Goal: Information Seeking & Learning: Understand process/instructions

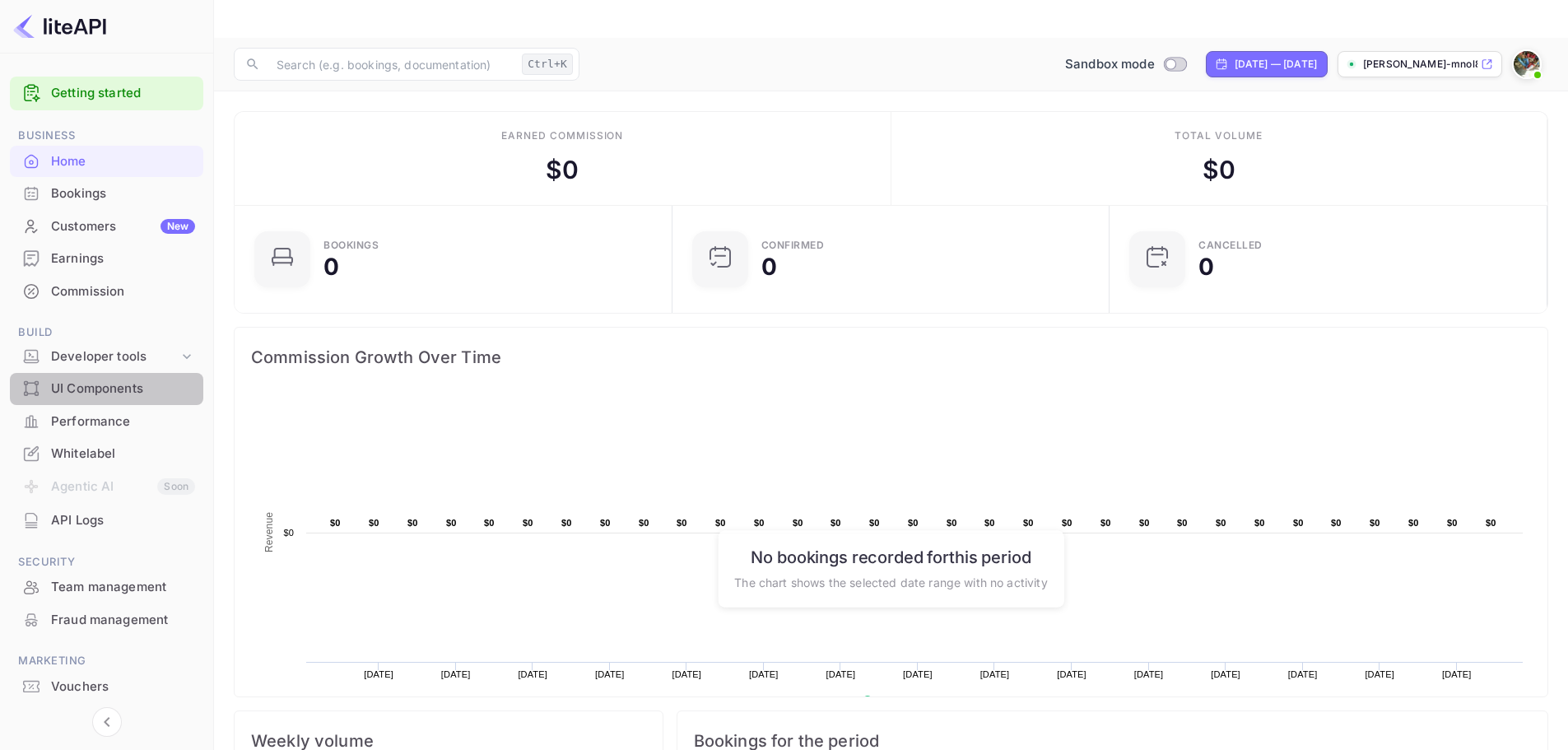
click at [133, 388] on div "UI Components" at bounding box center [123, 388] width 144 height 19
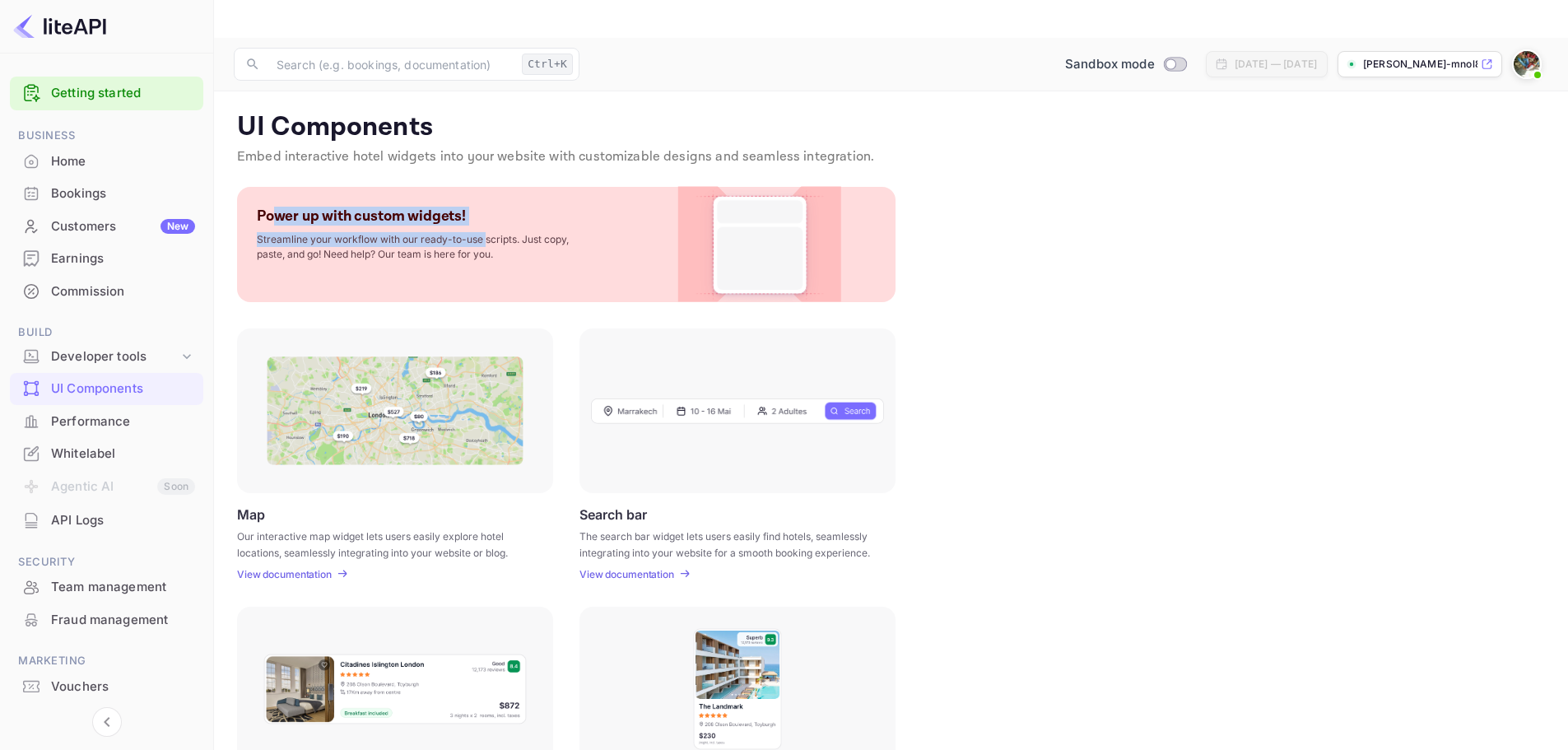
drag, startPoint x: 278, startPoint y: 182, endPoint x: 486, endPoint y: 179, distance: 208.0
click at [486, 207] on div "Power up with custom widgets! Streamline your workflow with our ready-to-use sc…" at bounding box center [422, 235] width 329 height 55
click at [759, 205] on img at bounding box center [759, 244] width 133 height 115
click at [343, 129] on div "UI Components Embed interactive hotel widgets into your website with customizab…" at bounding box center [891, 143] width 1308 height 63
click at [366, 377] on img at bounding box center [395, 411] width 257 height 108
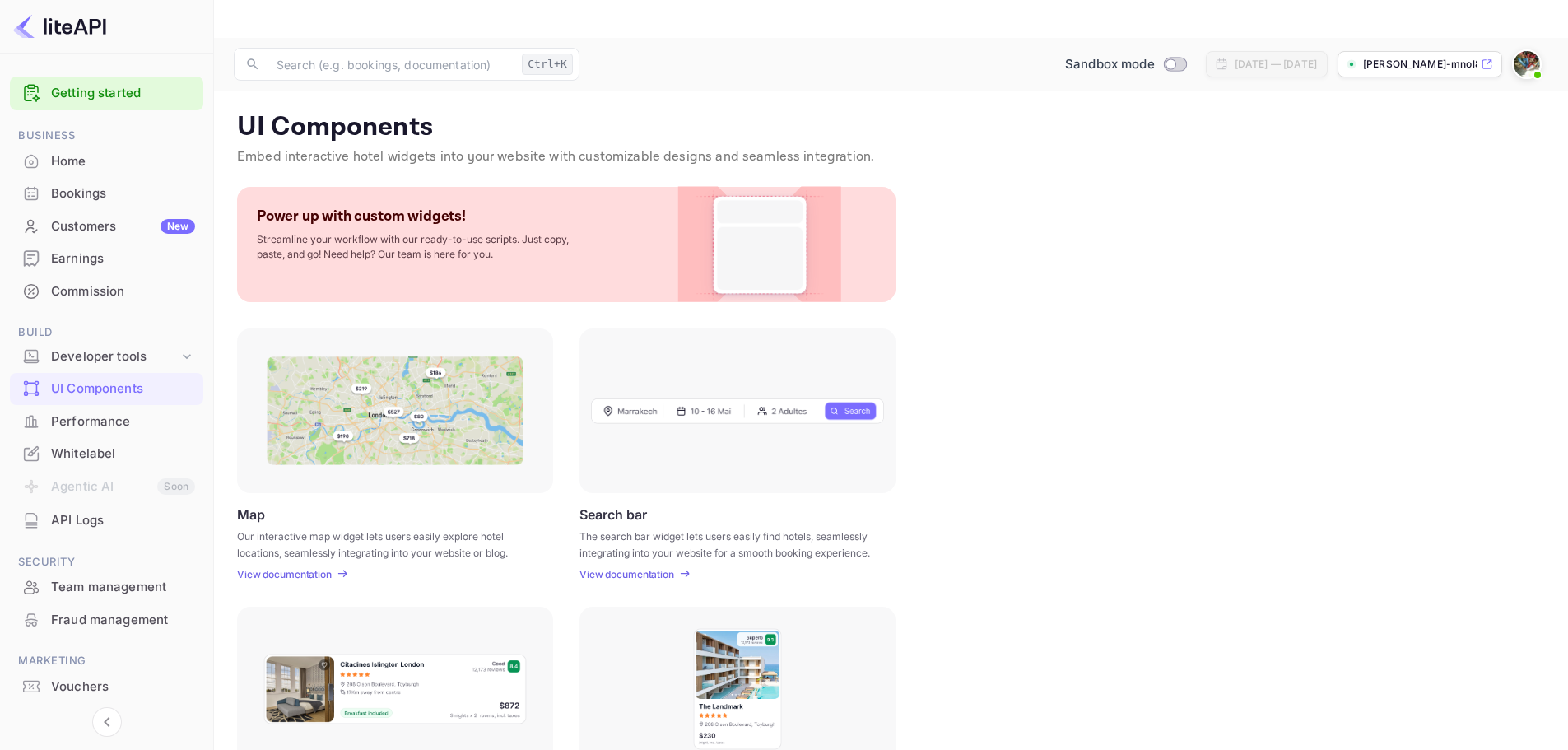
click at [392, 409] on img at bounding box center [395, 411] width 257 height 108
click at [318, 569] on p "View documentation" at bounding box center [285, 575] width 95 height 13
click at [1421, 57] on p "[PERSON_NAME]-mnol8.nui..." at bounding box center [1420, 64] width 114 height 15
click at [128, 92] on link "Getting started" at bounding box center [123, 93] width 144 height 19
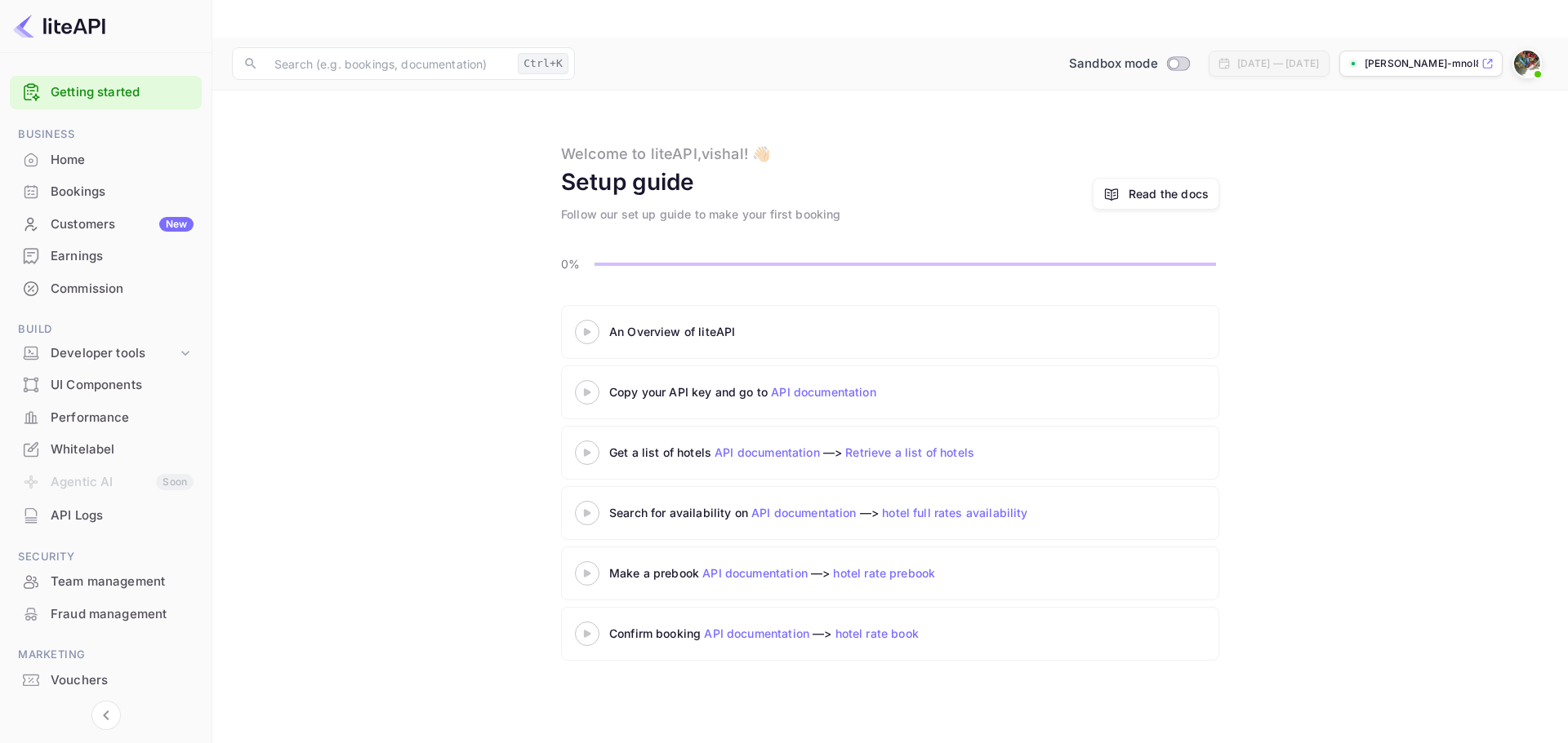
click at [87, 455] on div "Whitelabel" at bounding box center [122, 449] width 143 height 19
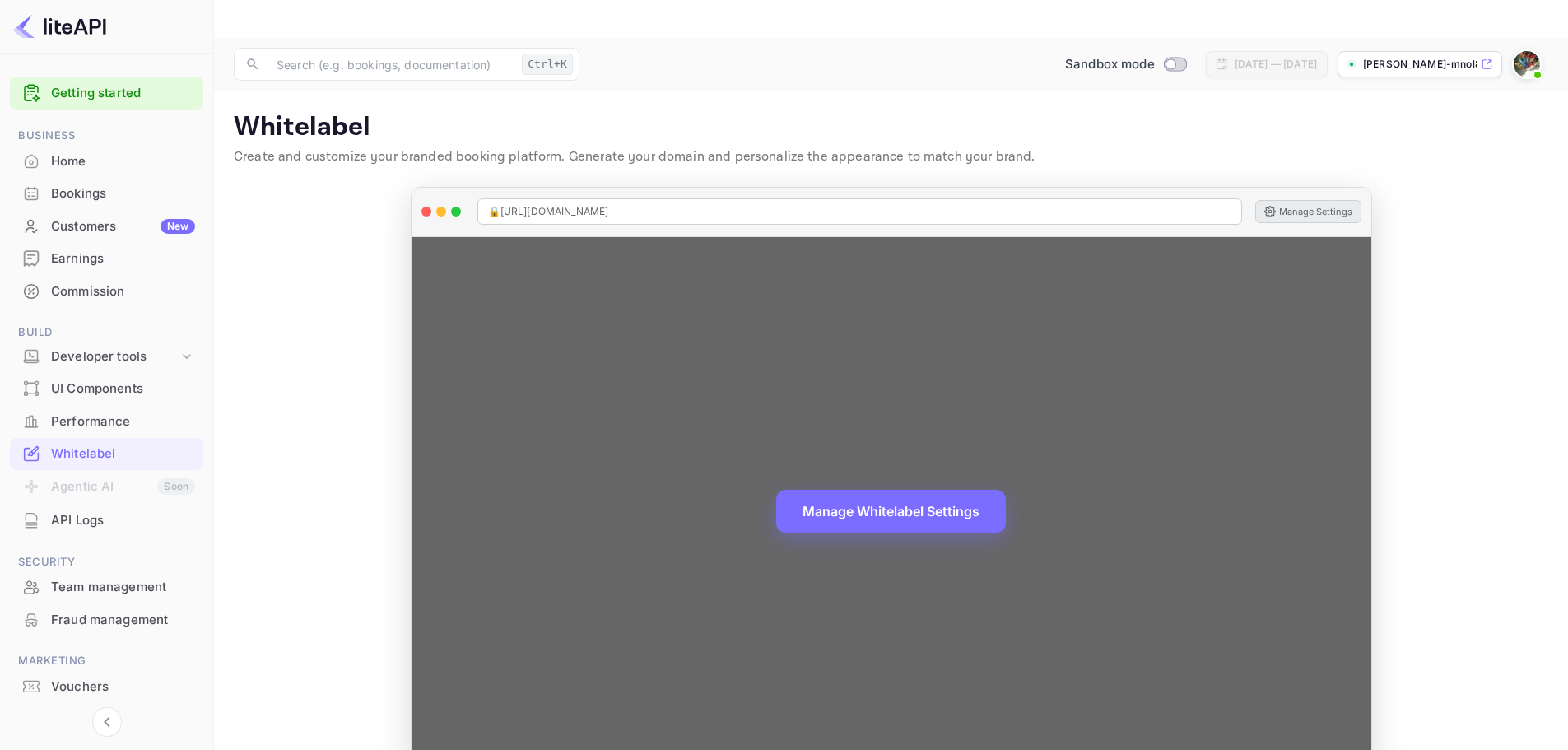
click at [1306, 200] on button "Manage Settings" at bounding box center [1309, 211] width 106 height 23
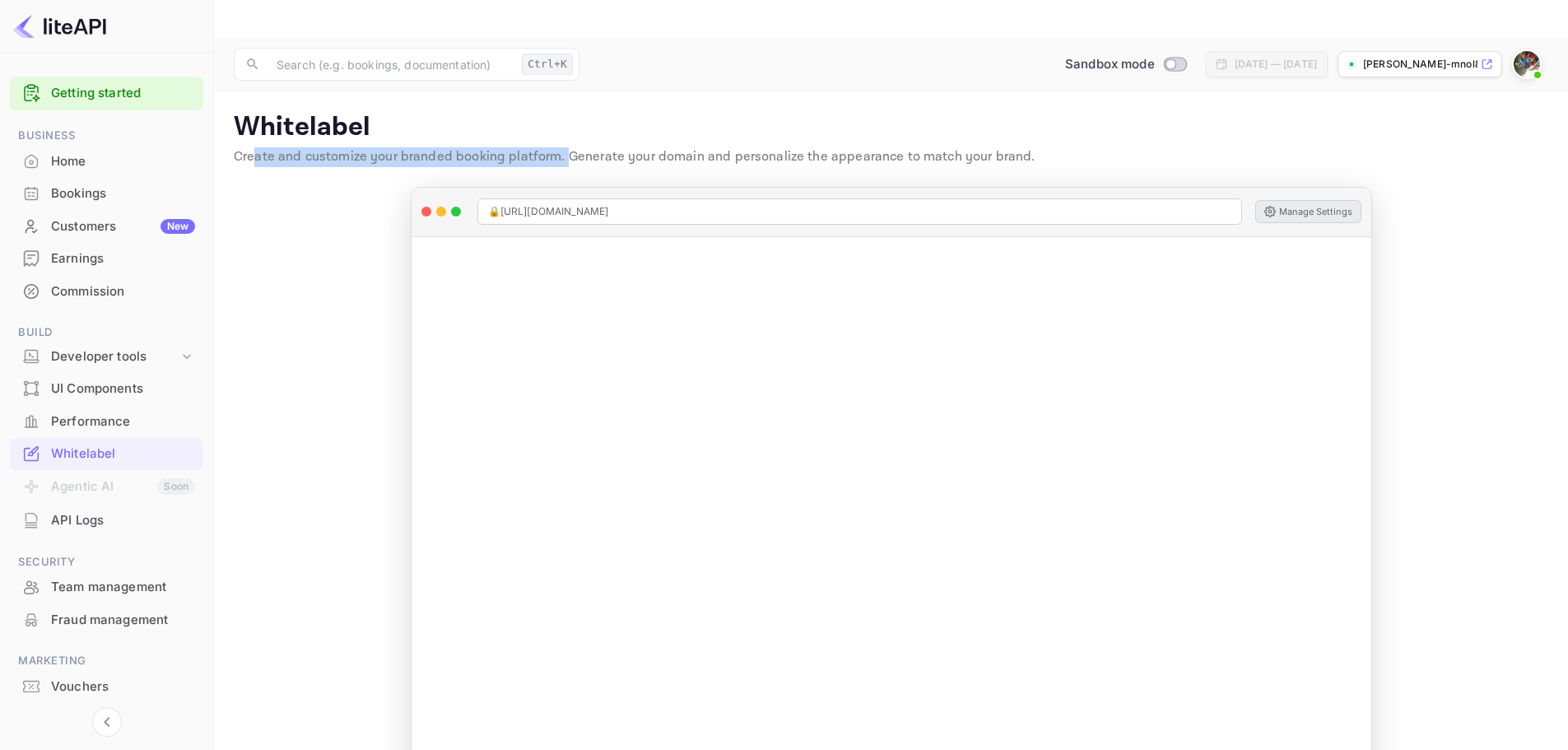
drag, startPoint x: 253, startPoint y: 116, endPoint x: 565, endPoint y: 111, distance: 312.0
click at [565, 148] on p "Create and customize your branded booking platform. Generate your domain and pe…" at bounding box center [890, 158] width 1315 height 20
click at [594, 148] on p "Create and customize your branded booking platform. Generate your domain and pe…" at bounding box center [890, 158] width 1315 height 20
drag, startPoint x: 603, startPoint y: 113, endPoint x: 1073, endPoint y: 108, distance: 470.0
click at [1006, 111] on div "Whitelabel Create and customize your branded booking platform. Generate your do…" at bounding box center [890, 143] width 1315 height 63
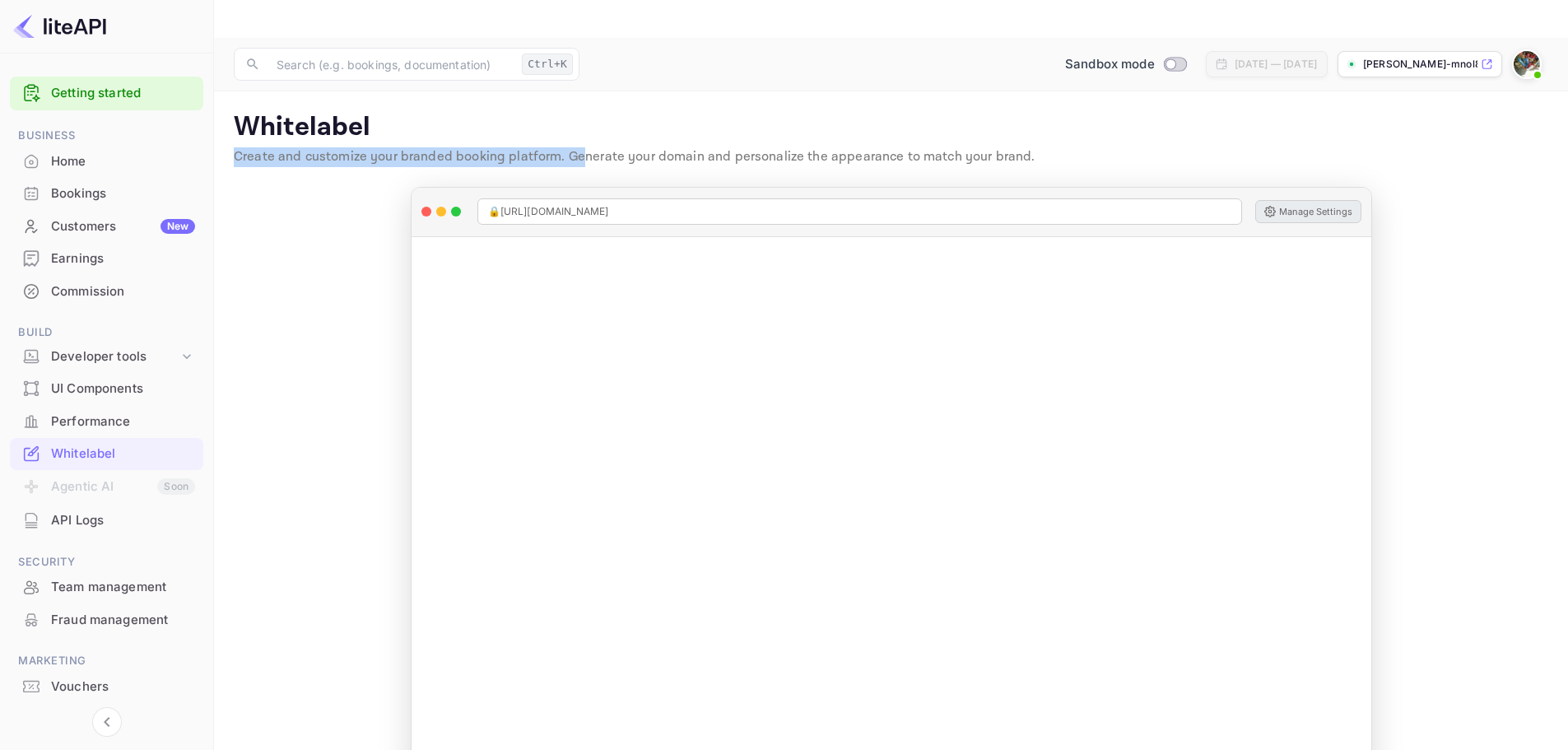
click at [1073, 148] on p "Create and customize your branded booking platform. Generate your domain and pe…" at bounding box center [890, 158] width 1315 height 20
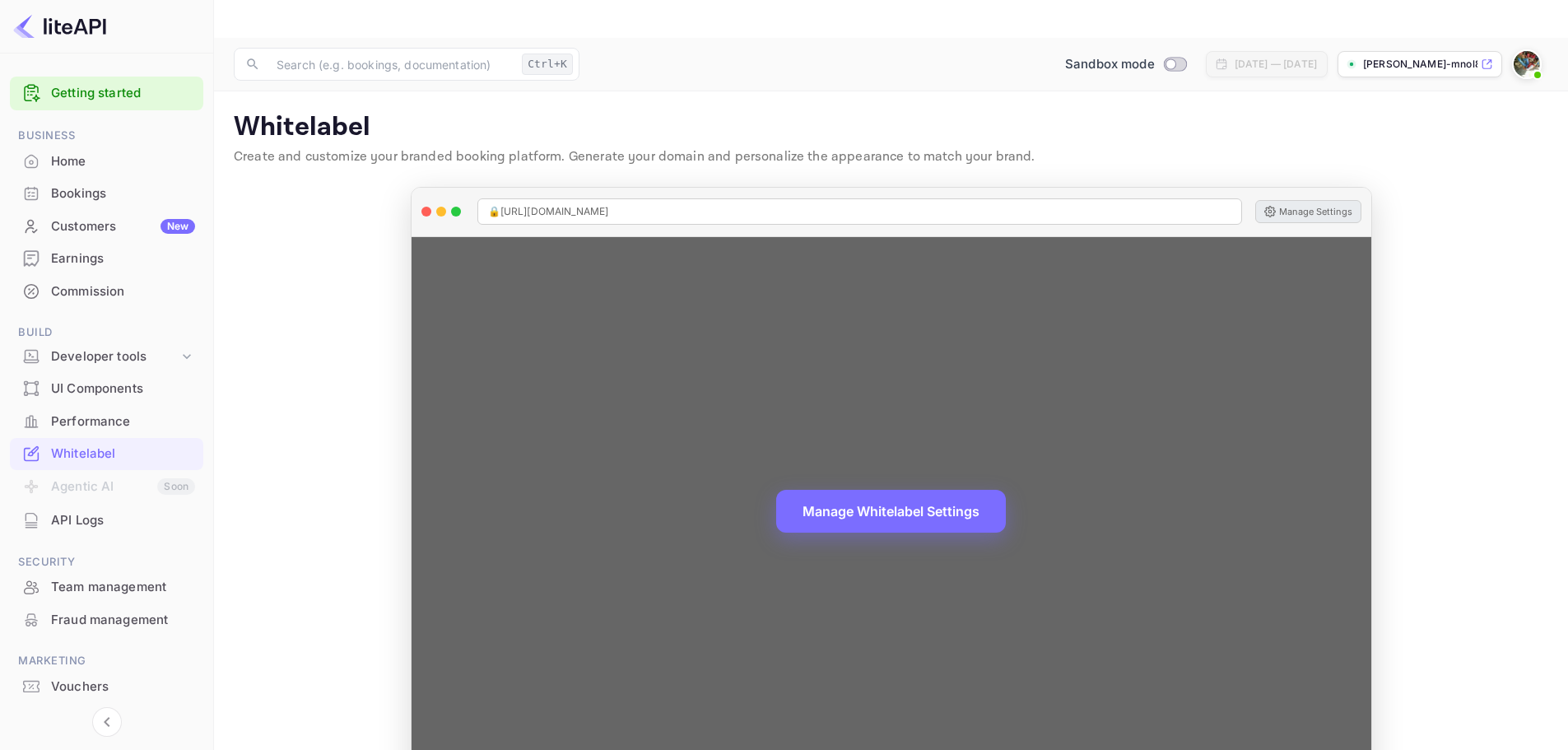
scroll to position [18, 0]
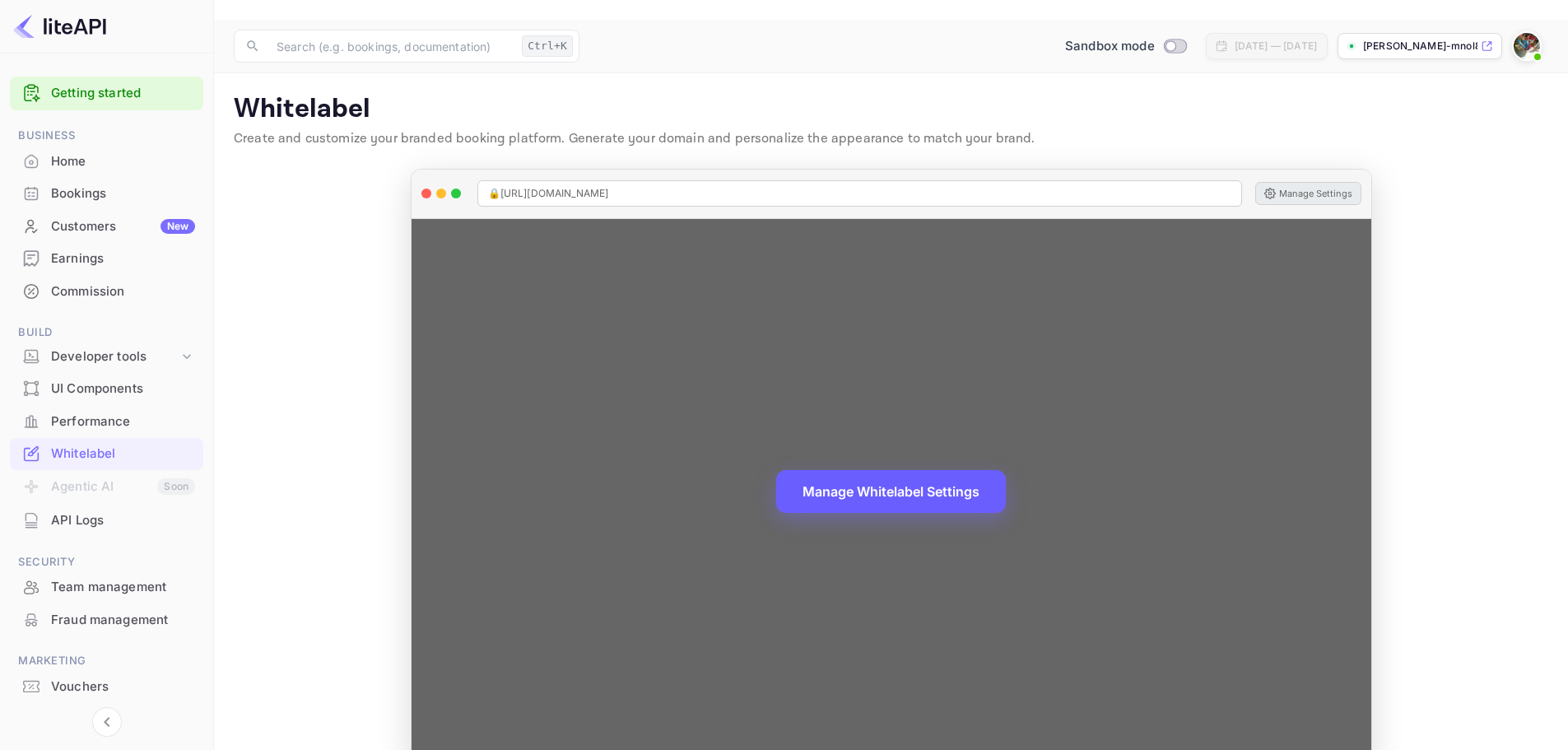
click at [894, 470] on button "Manage Whitelabel Settings" at bounding box center [890, 491] width 229 height 42
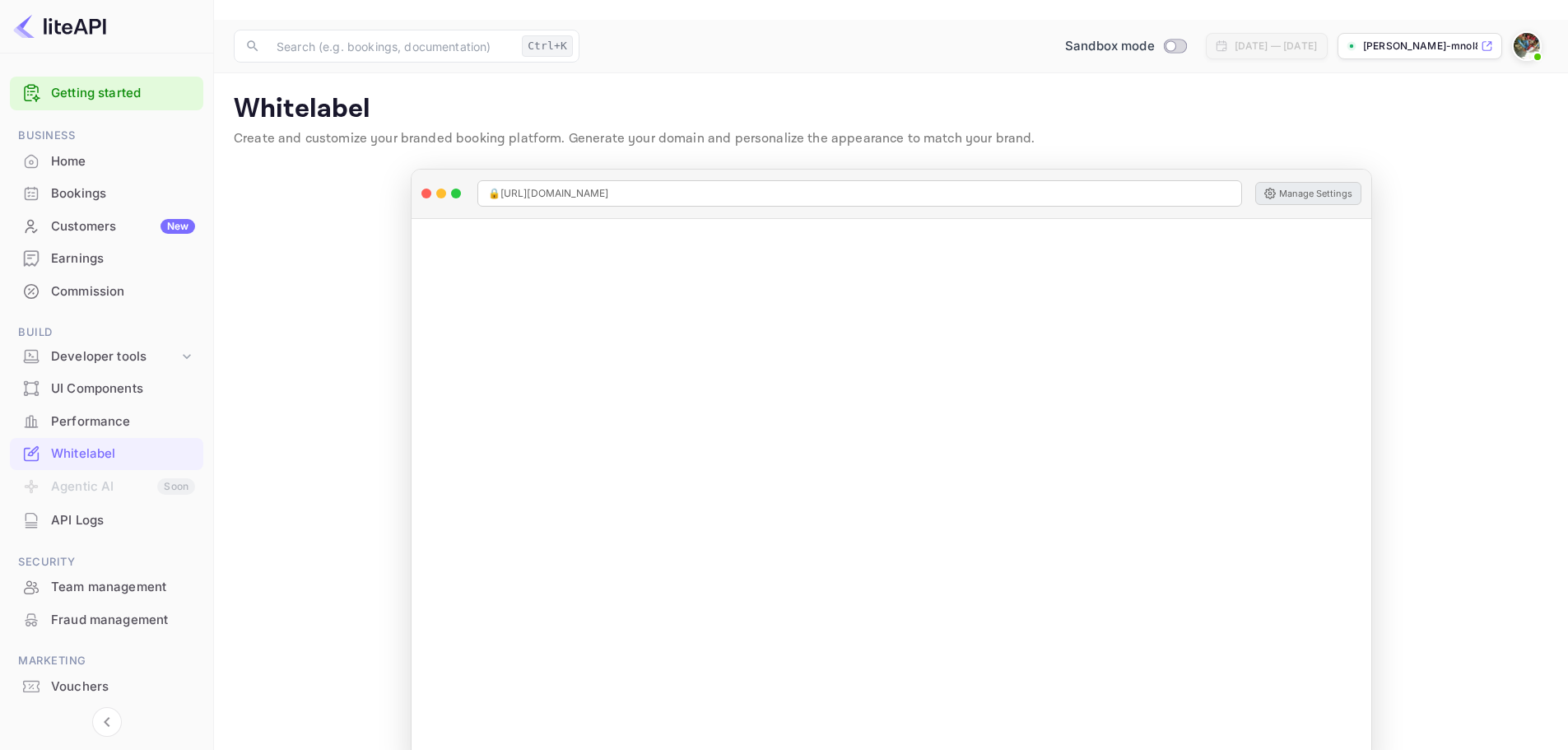
click at [131, 86] on link "Getting started" at bounding box center [123, 93] width 144 height 19
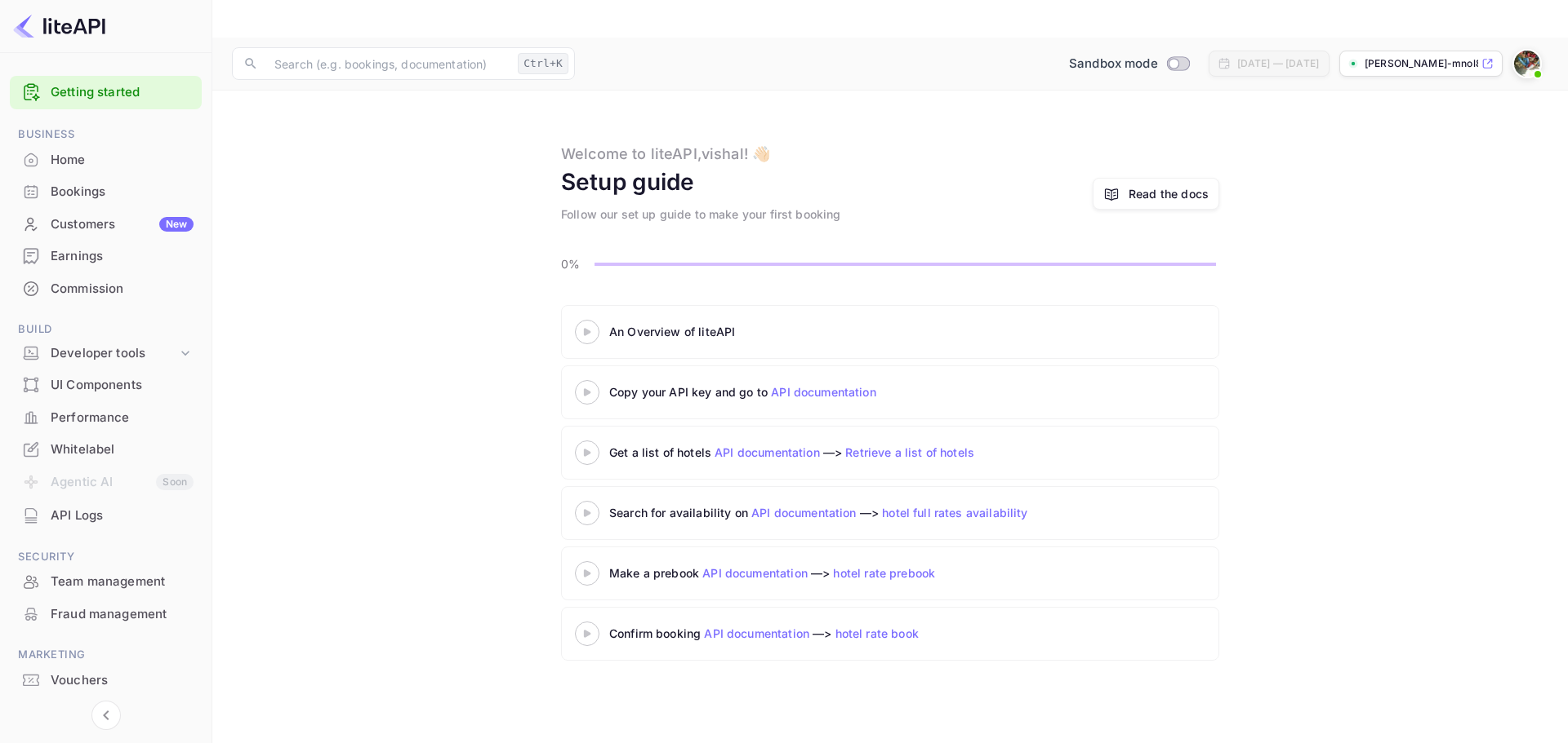
click at [696, 323] on div "An Overview of liteAPI" at bounding box center [814, 332] width 408 height 18
click at [839, 386] on link "API documentation" at bounding box center [824, 392] width 106 height 14
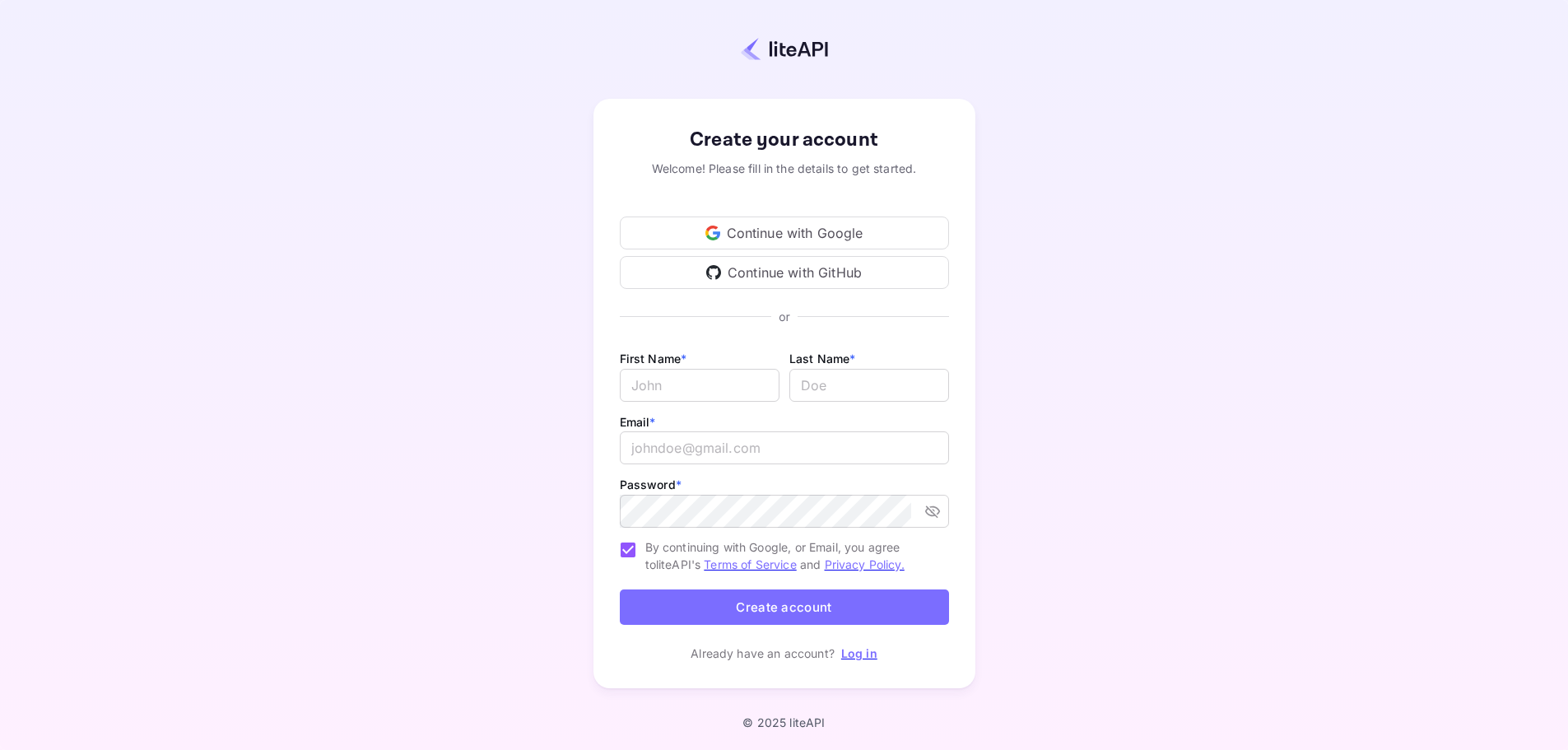
click at [816, 232] on div "Continue with Google" at bounding box center [784, 233] width 329 height 33
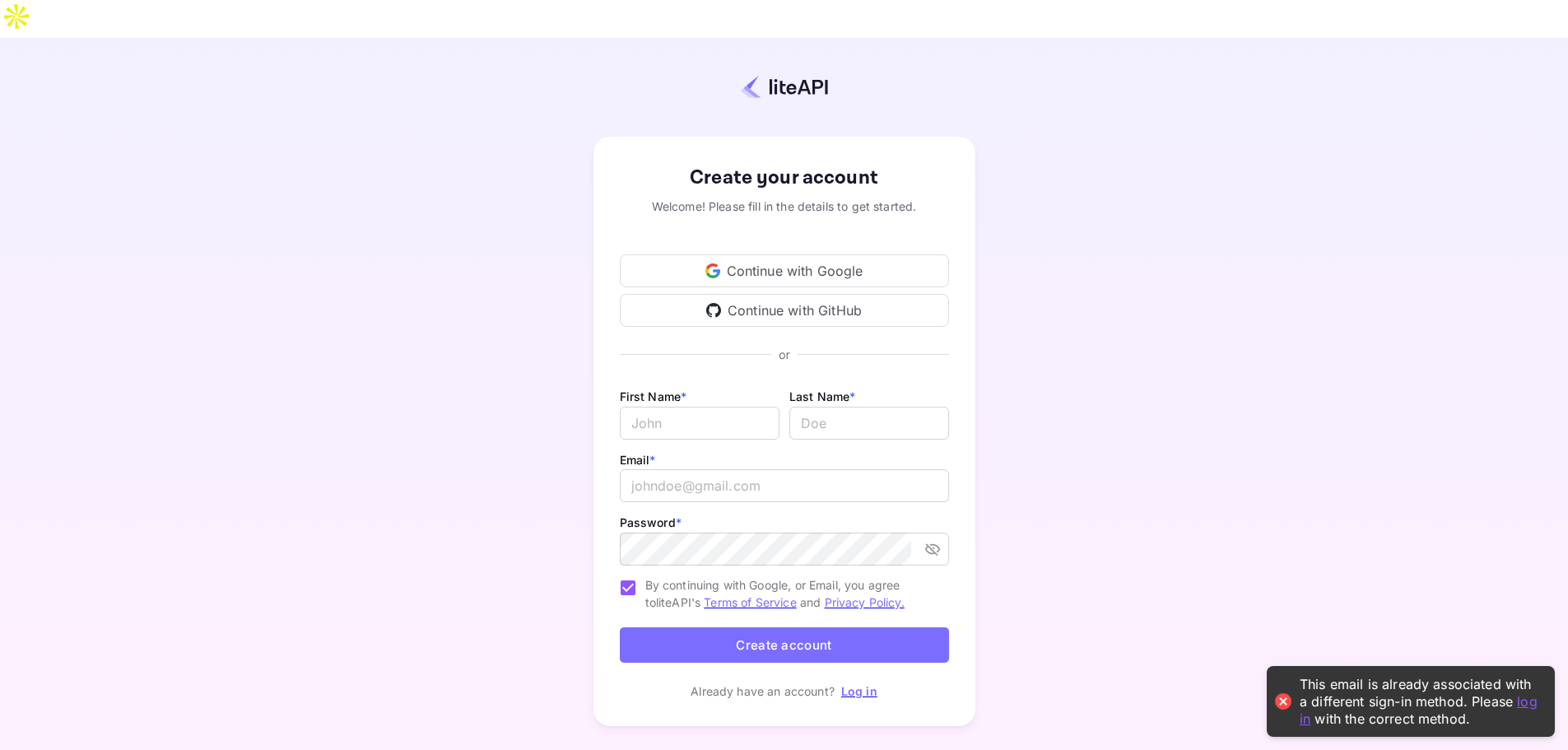
click at [1526, 700] on link "log in" at bounding box center [1419, 710] width 238 height 34
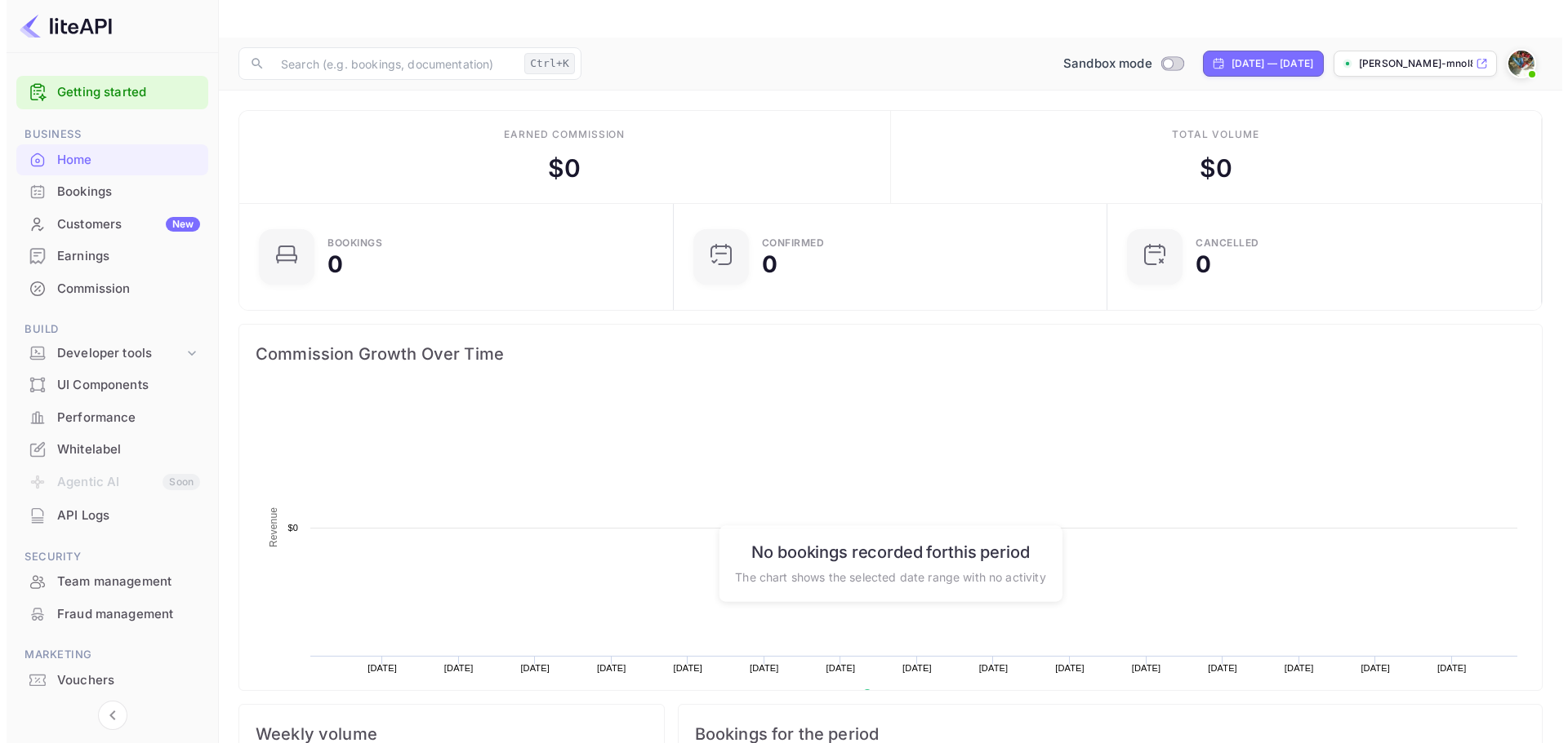
scroll to position [253, 411]
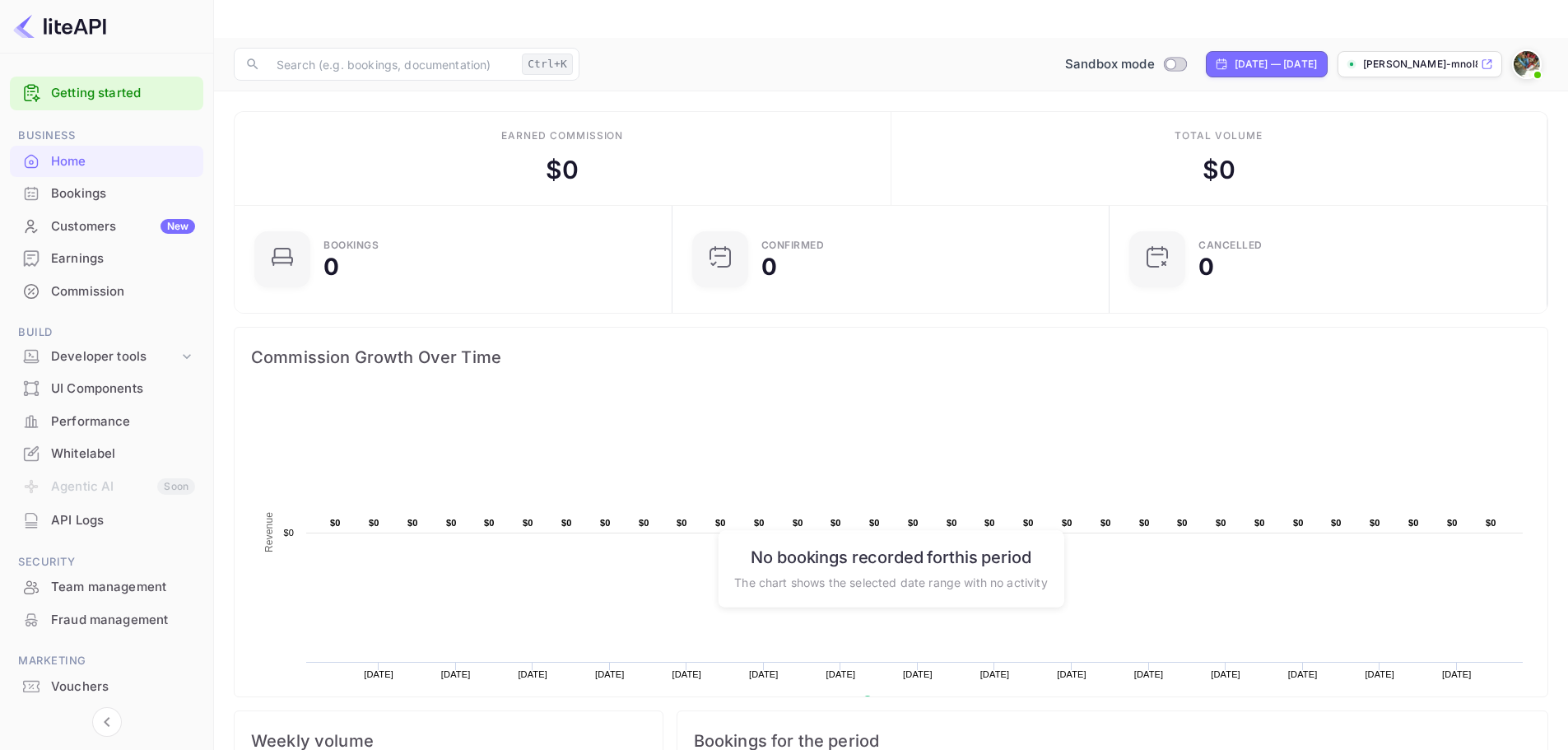
click at [100, 94] on link "Getting started" at bounding box center [123, 93] width 144 height 19
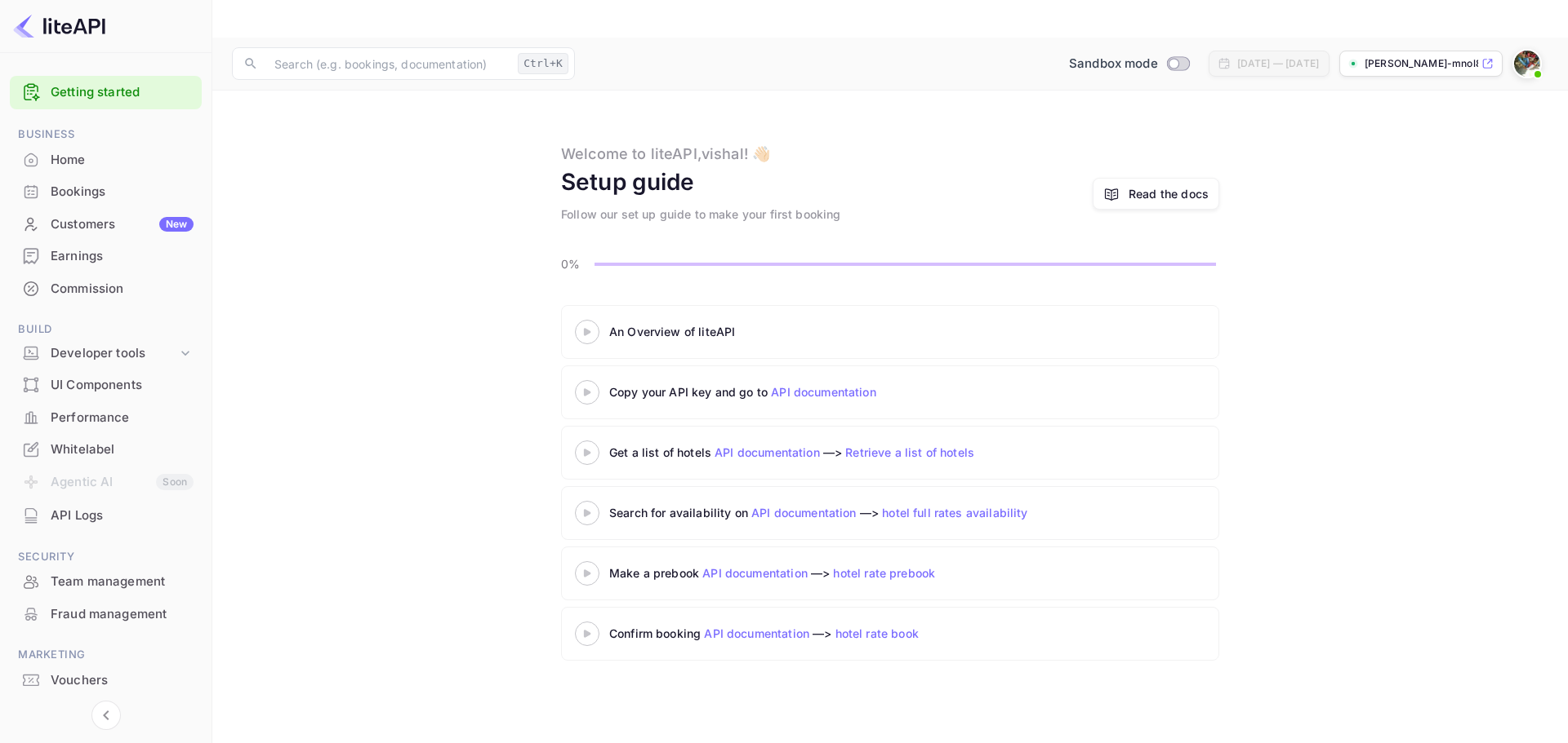
click at [825, 386] on link "API documentation" at bounding box center [824, 392] width 106 height 14
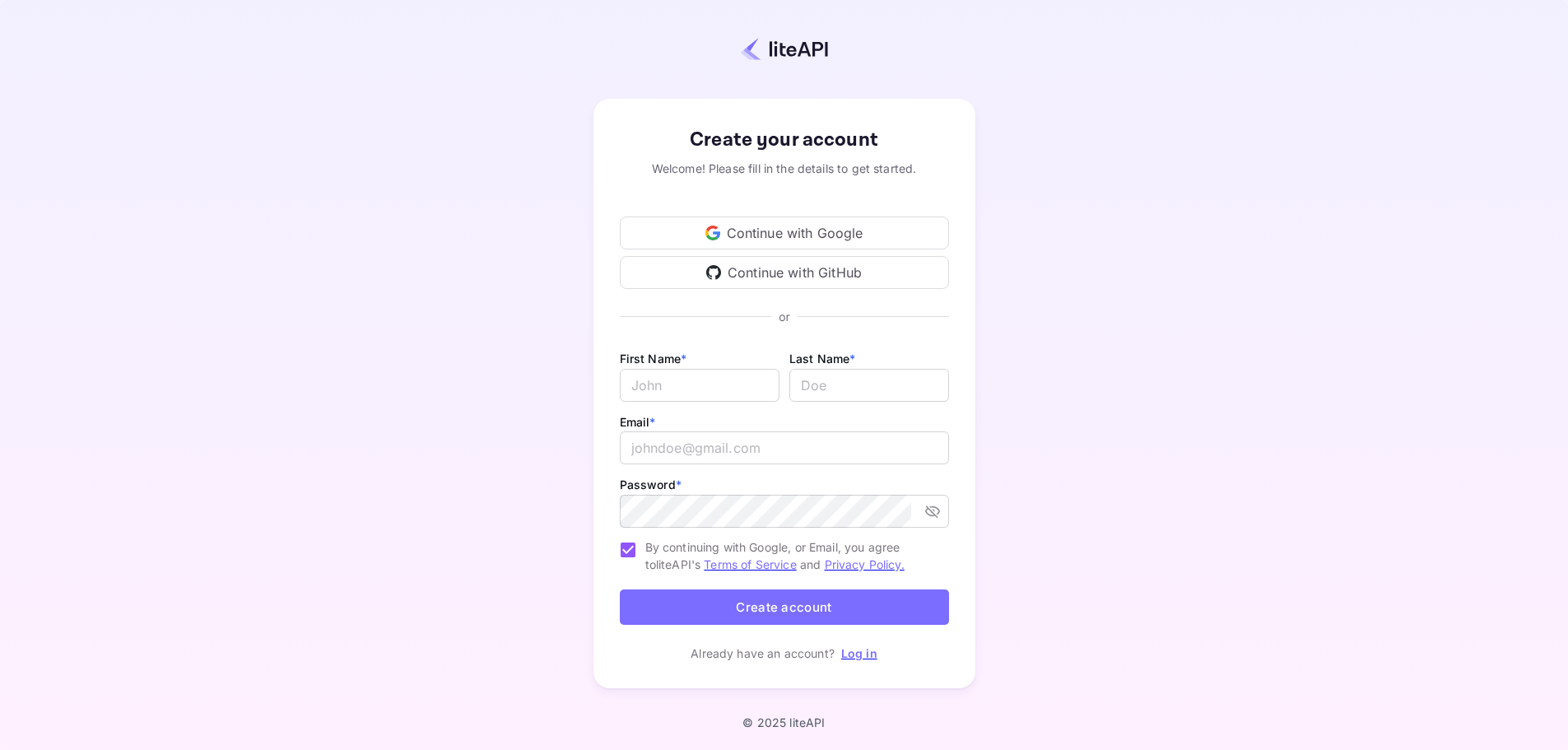
click at [857, 647] on link "Log in" at bounding box center [859, 653] width 36 height 14
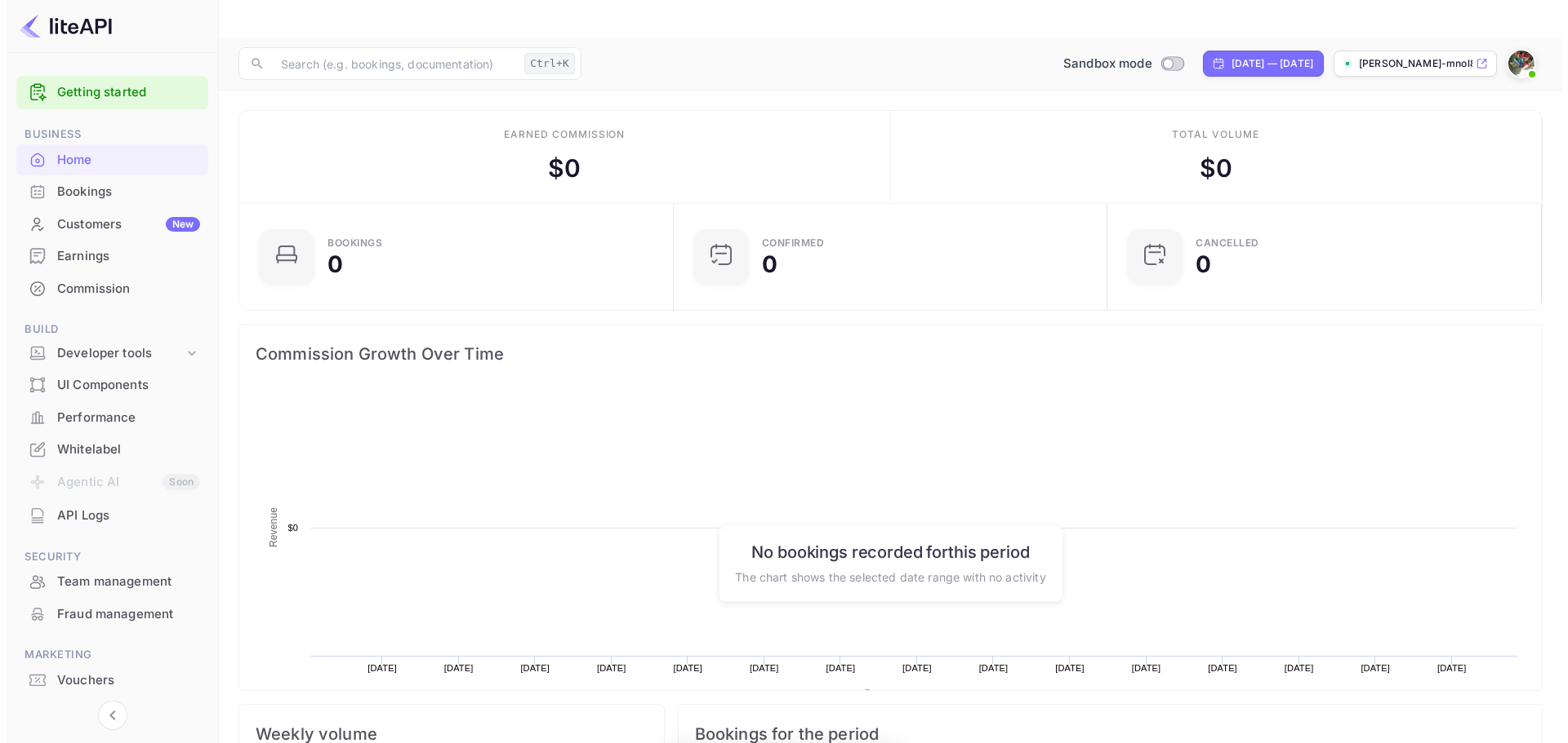
scroll to position [253, 411]
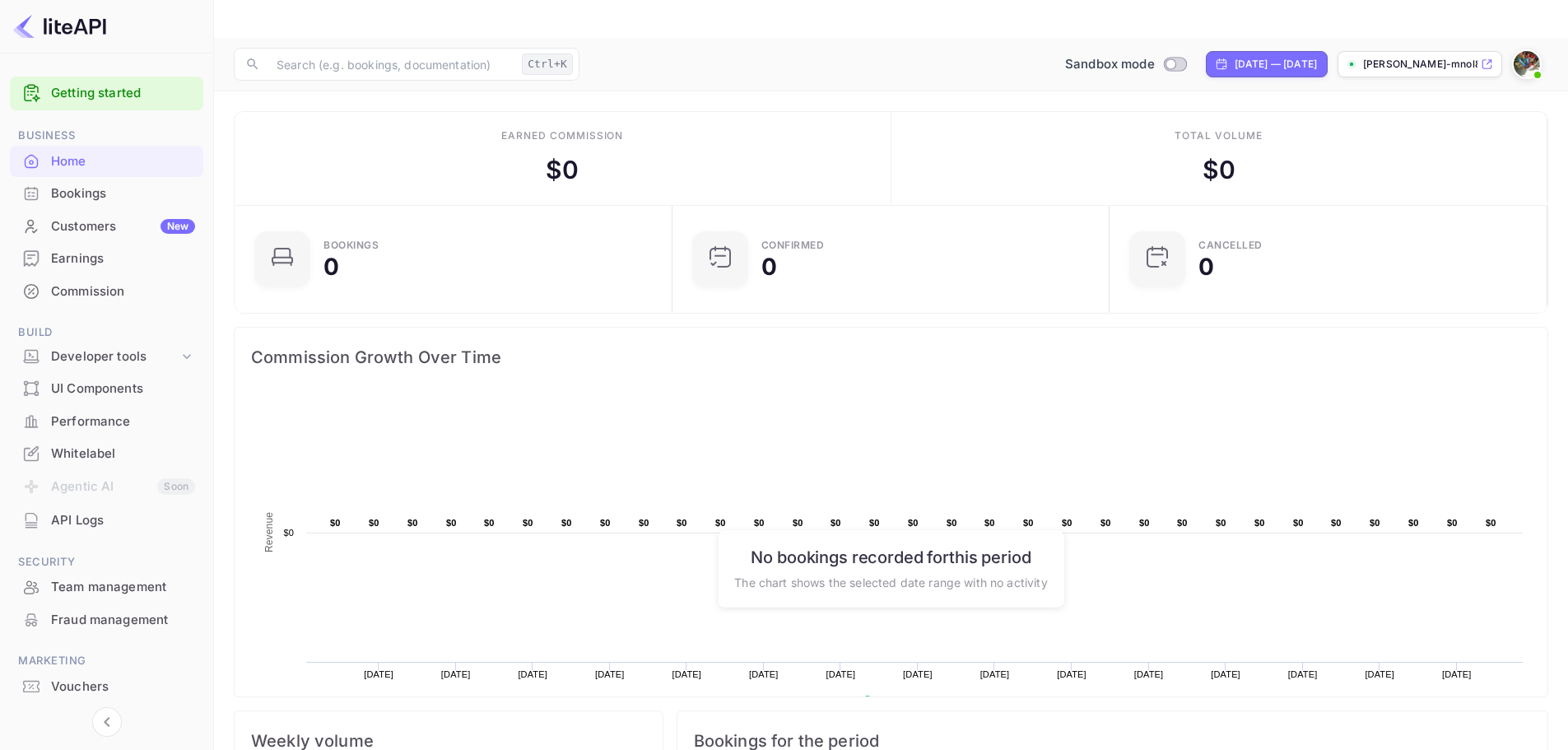
click at [77, 100] on link "Getting started" at bounding box center [123, 93] width 144 height 19
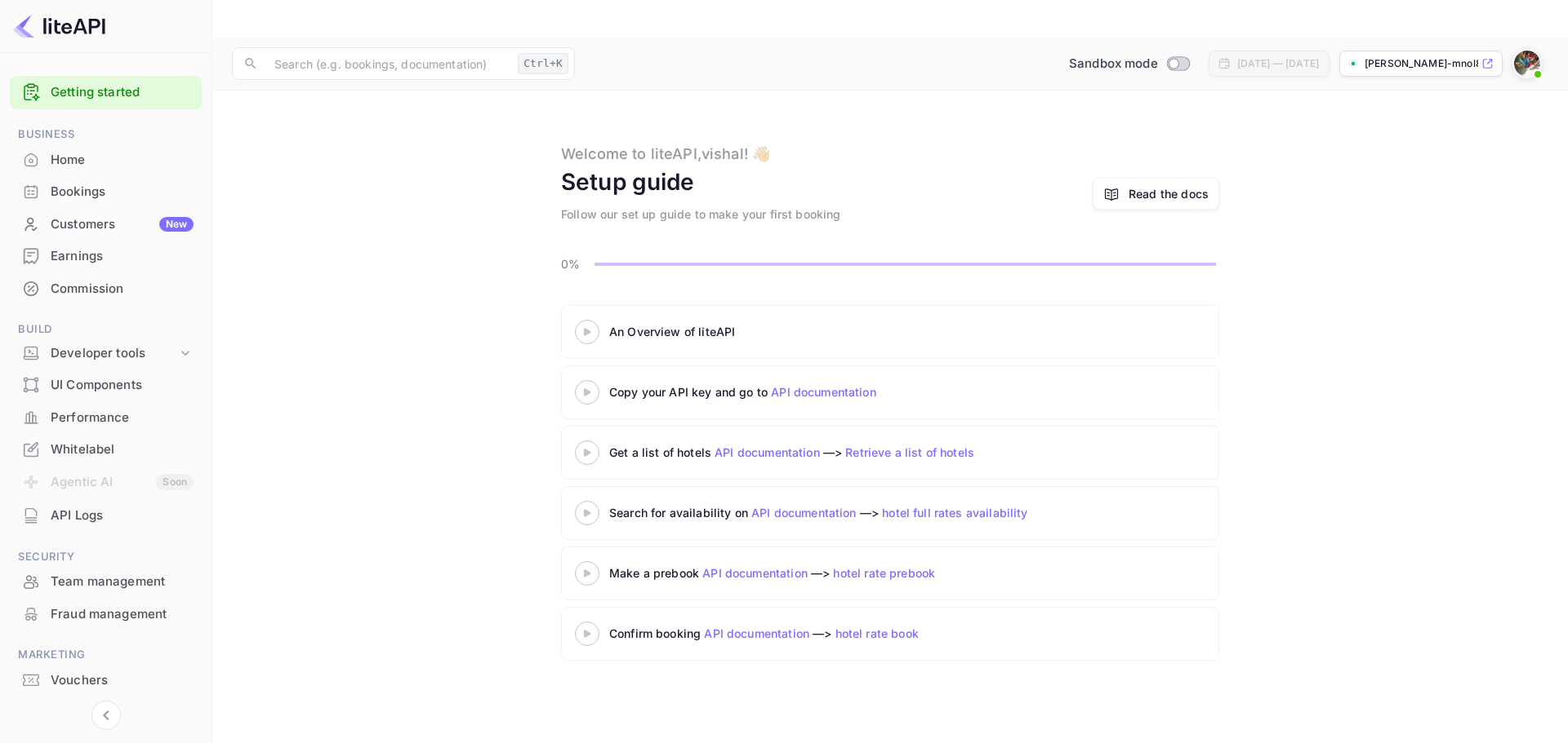
click at [929, 445] on link "Retrieve a list of hotels" at bounding box center [910, 452] width 129 height 14
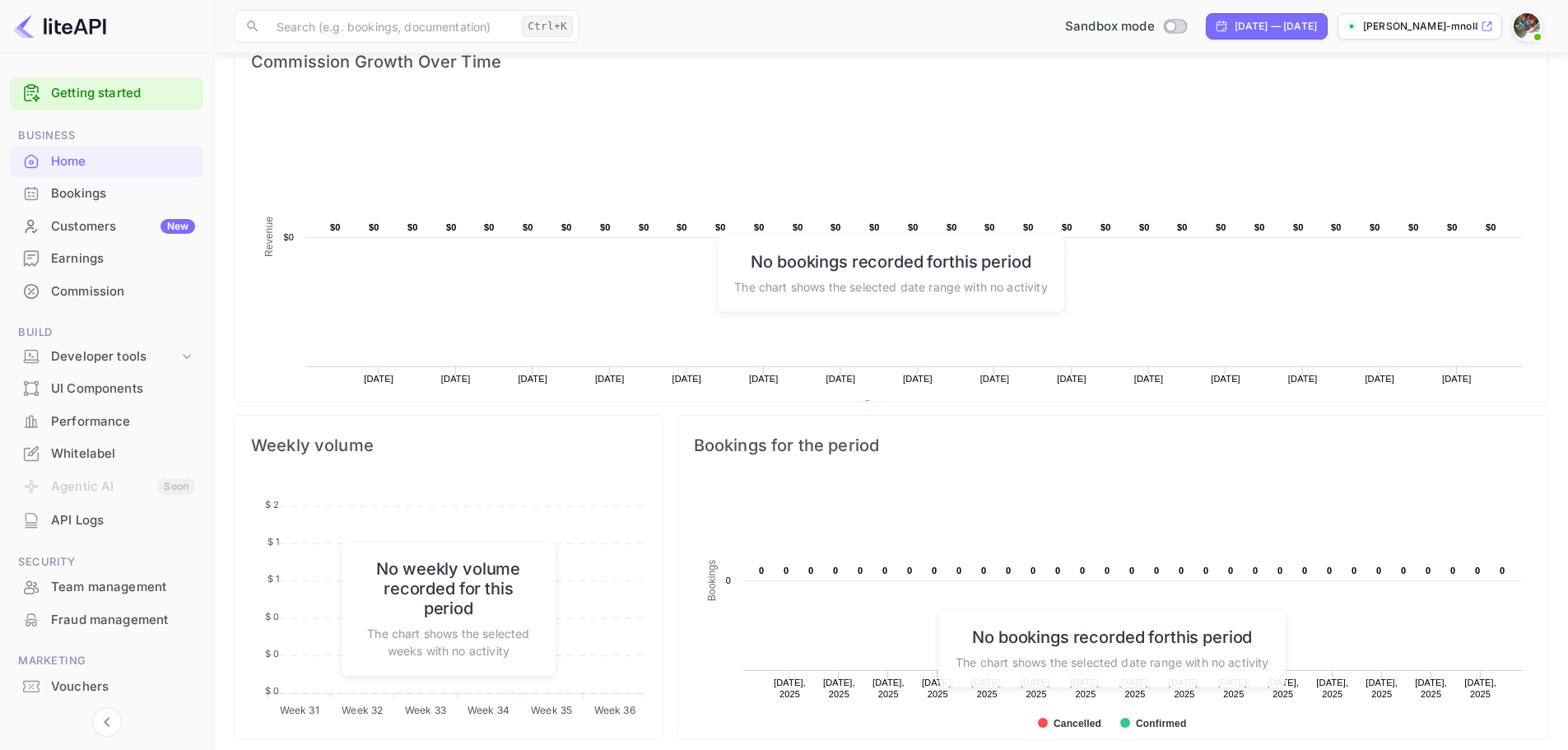
scroll to position [329, 0]
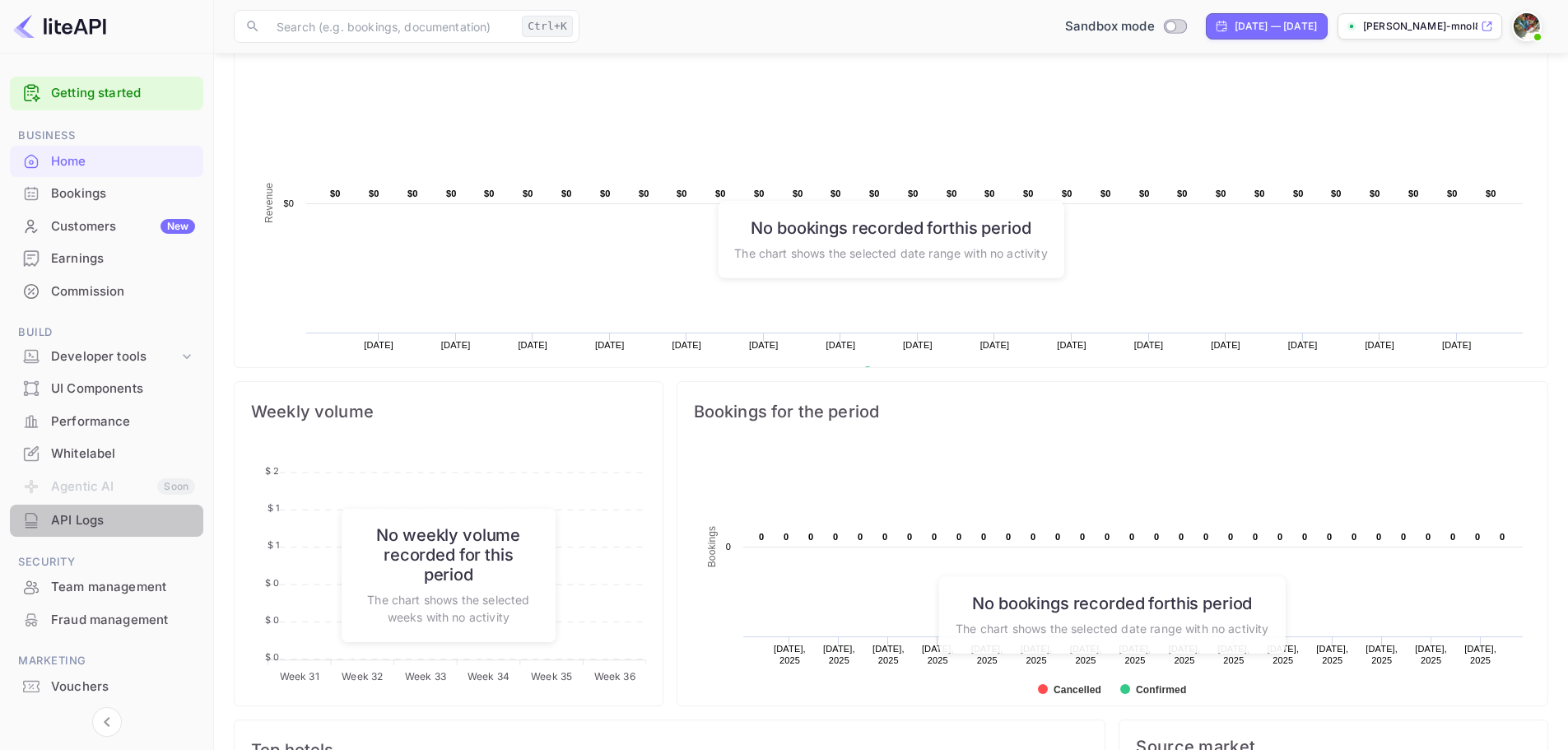
click at [91, 508] on div "API Logs" at bounding box center [106, 520] width 193 height 33
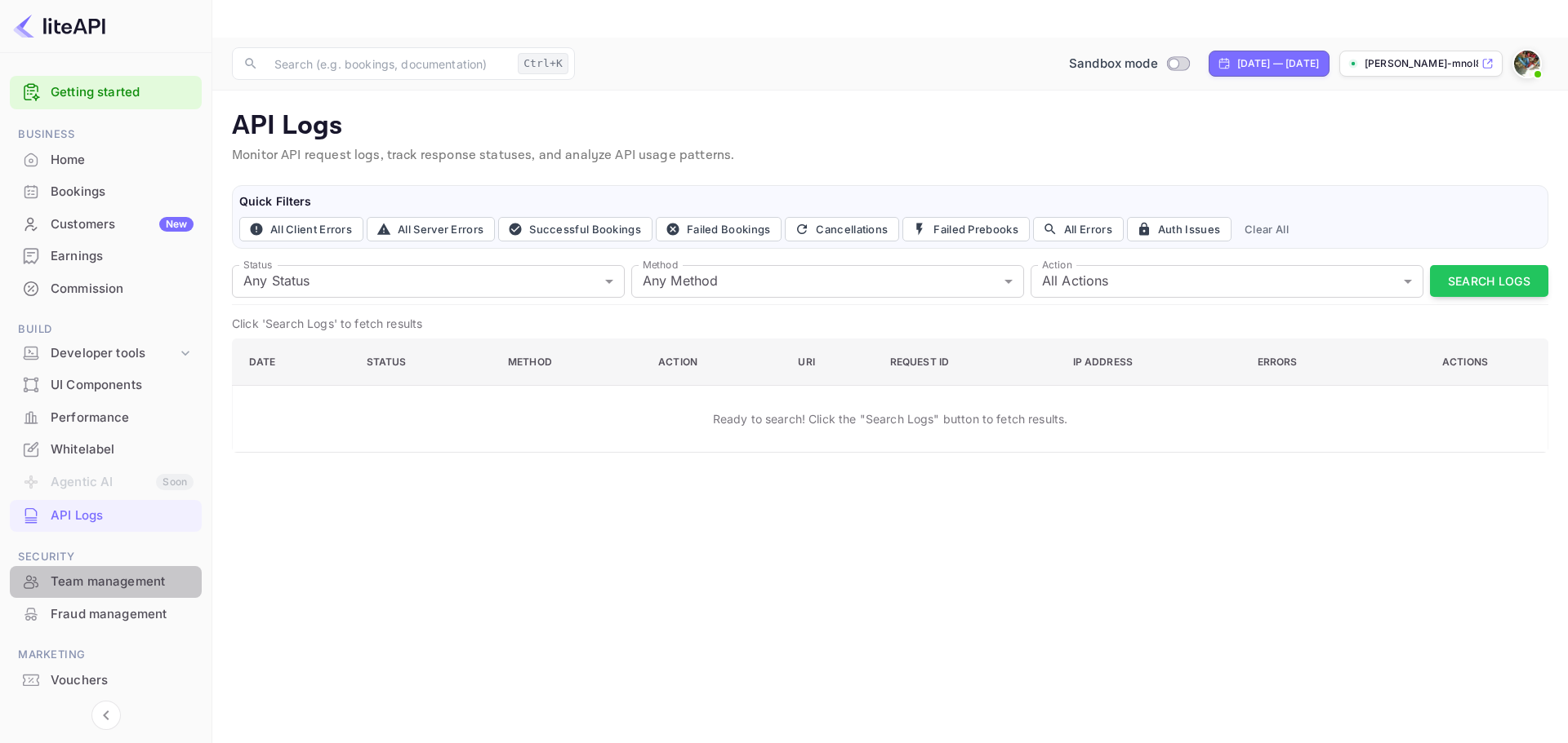
click at [116, 596] on div "Team management" at bounding box center [106, 582] width 191 height 32
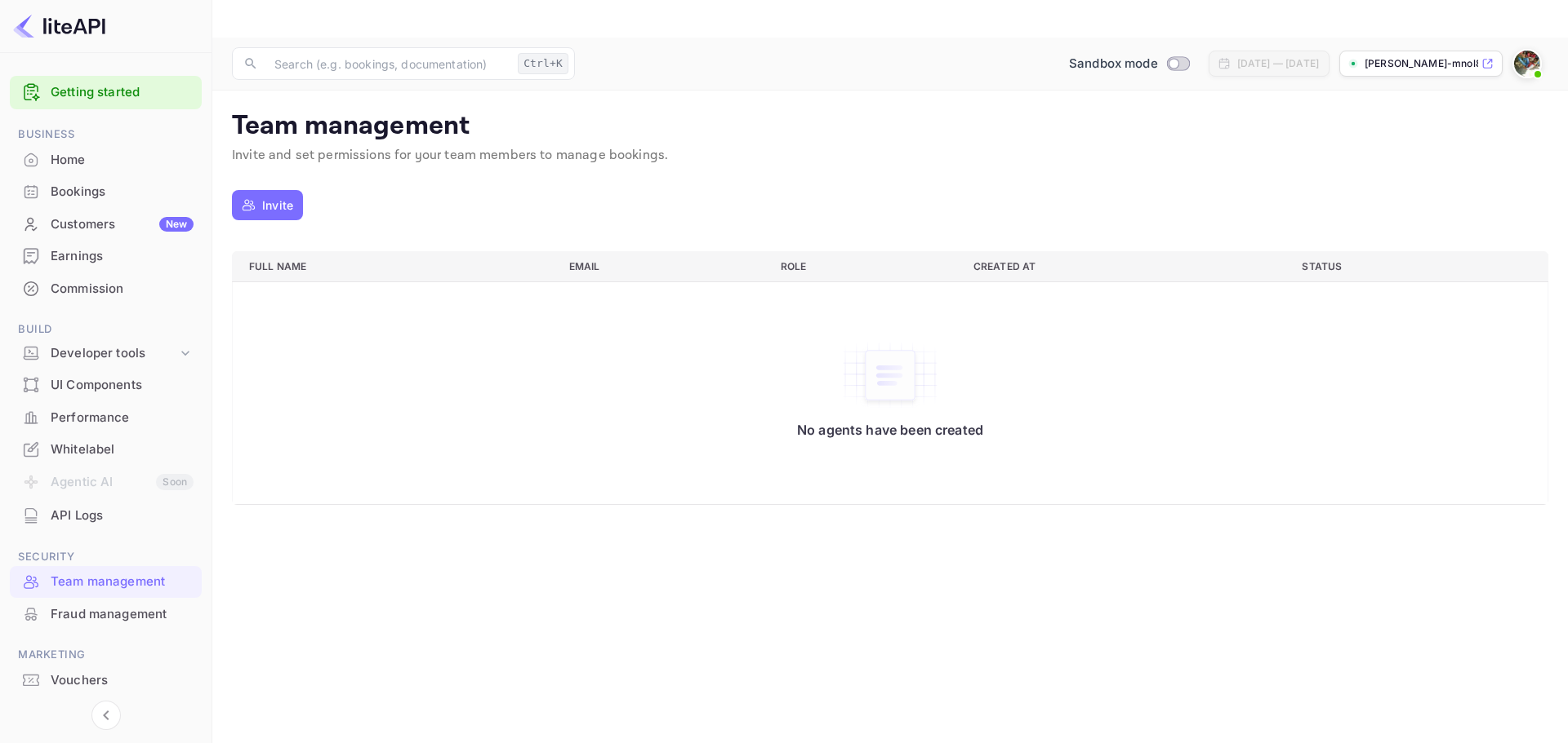
click at [121, 616] on div "Fraud management" at bounding box center [122, 614] width 143 height 19
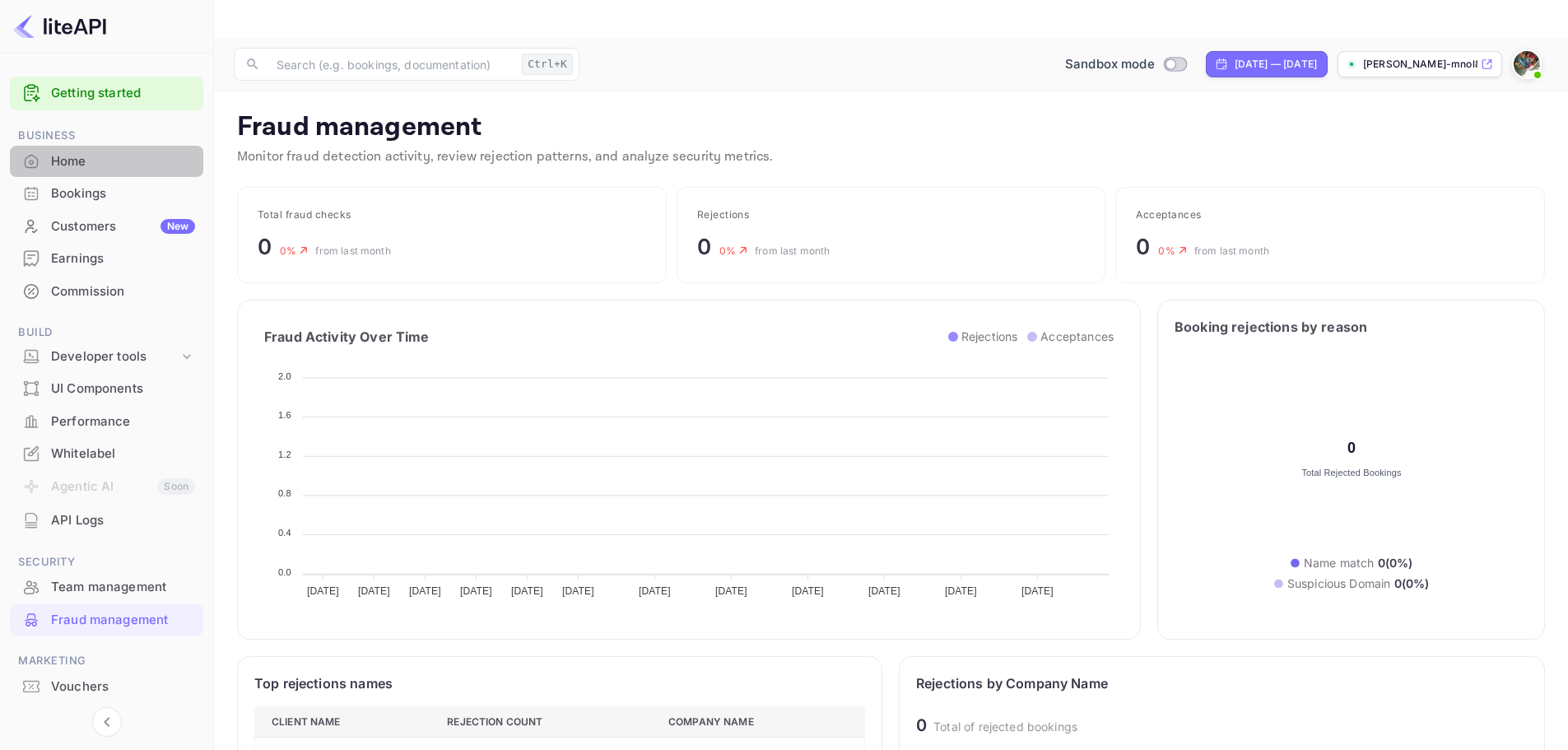
click at [113, 167] on div "Home" at bounding box center [123, 162] width 144 height 19
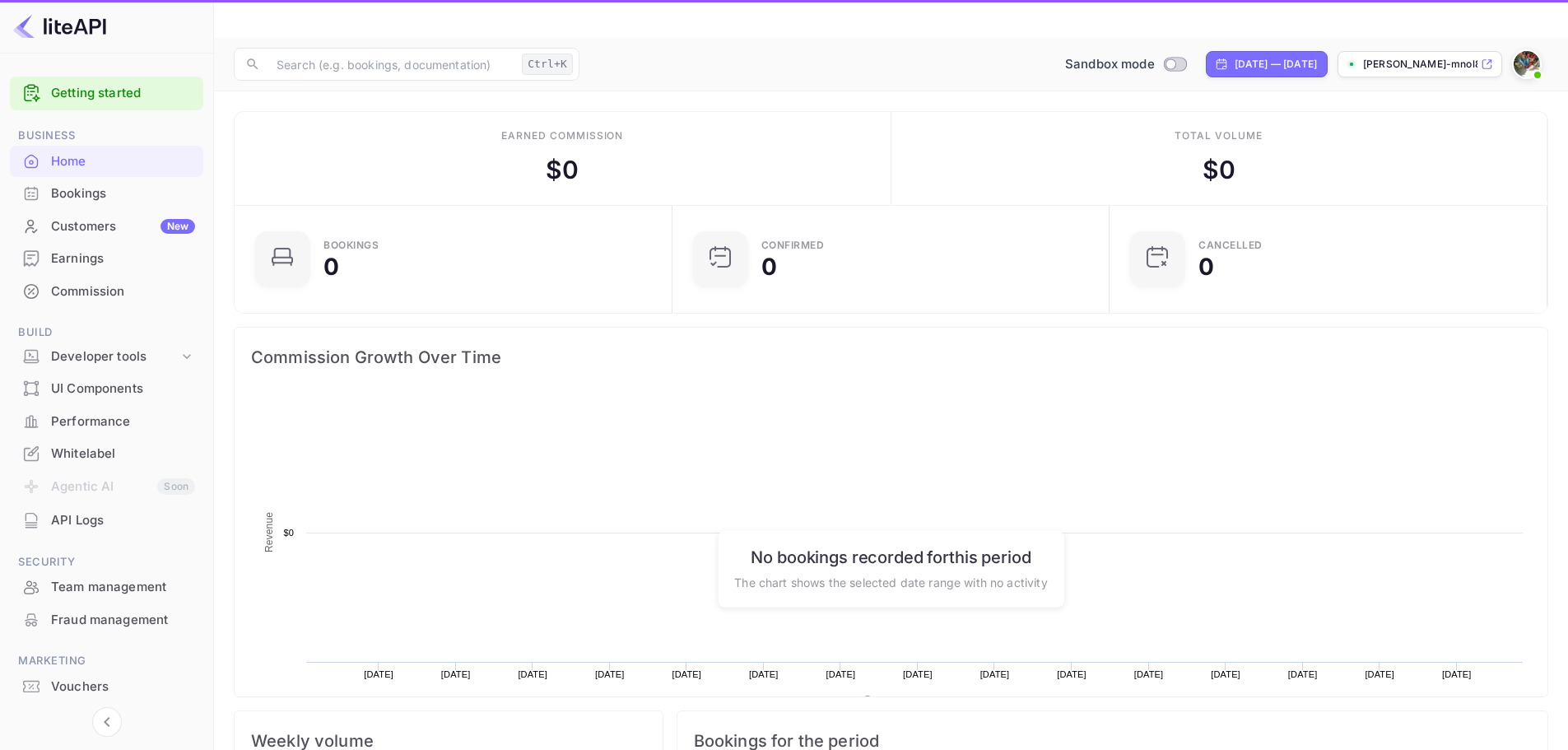
scroll to position [255, 415]
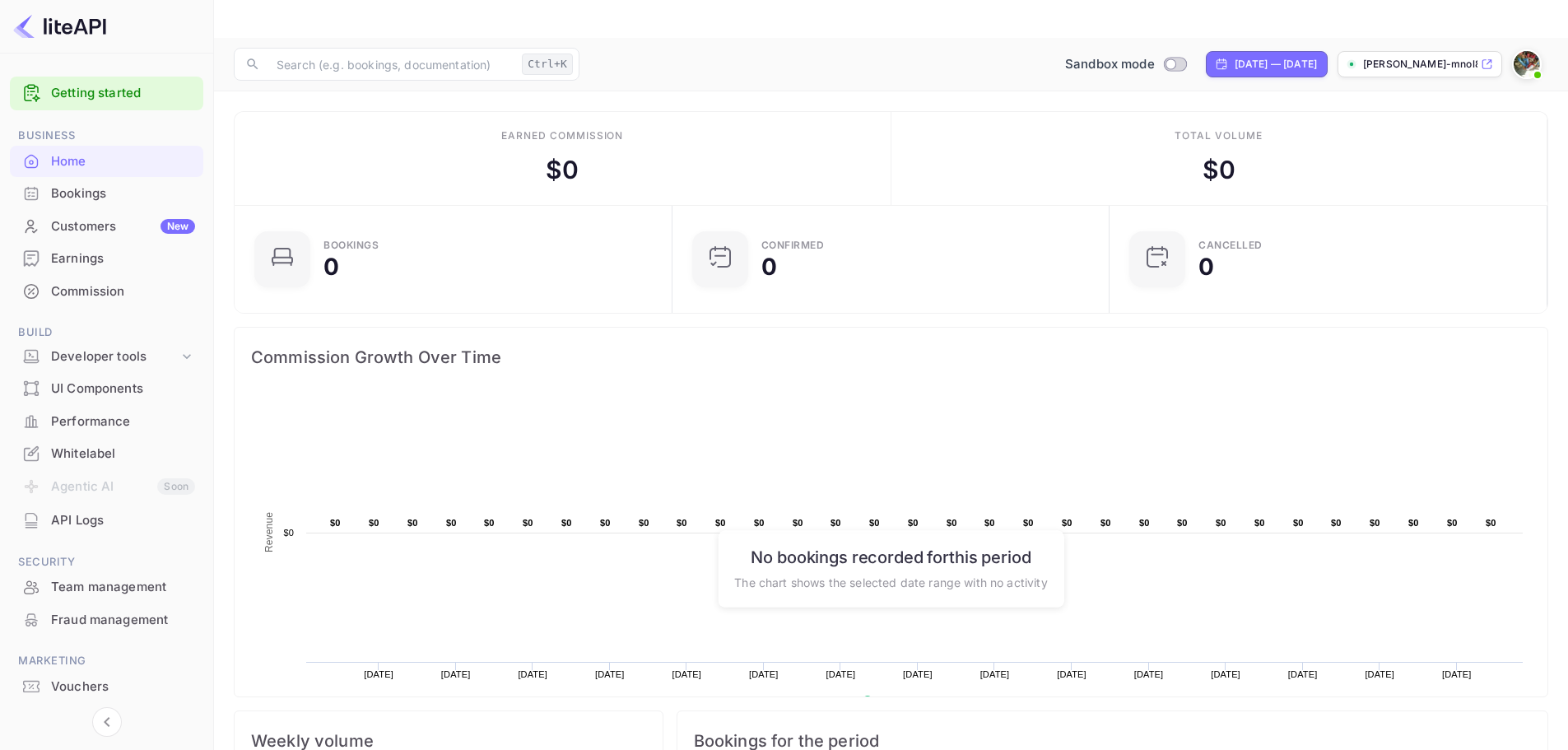
click at [94, 224] on div "Customers New" at bounding box center [123, 227] width 144 height 19
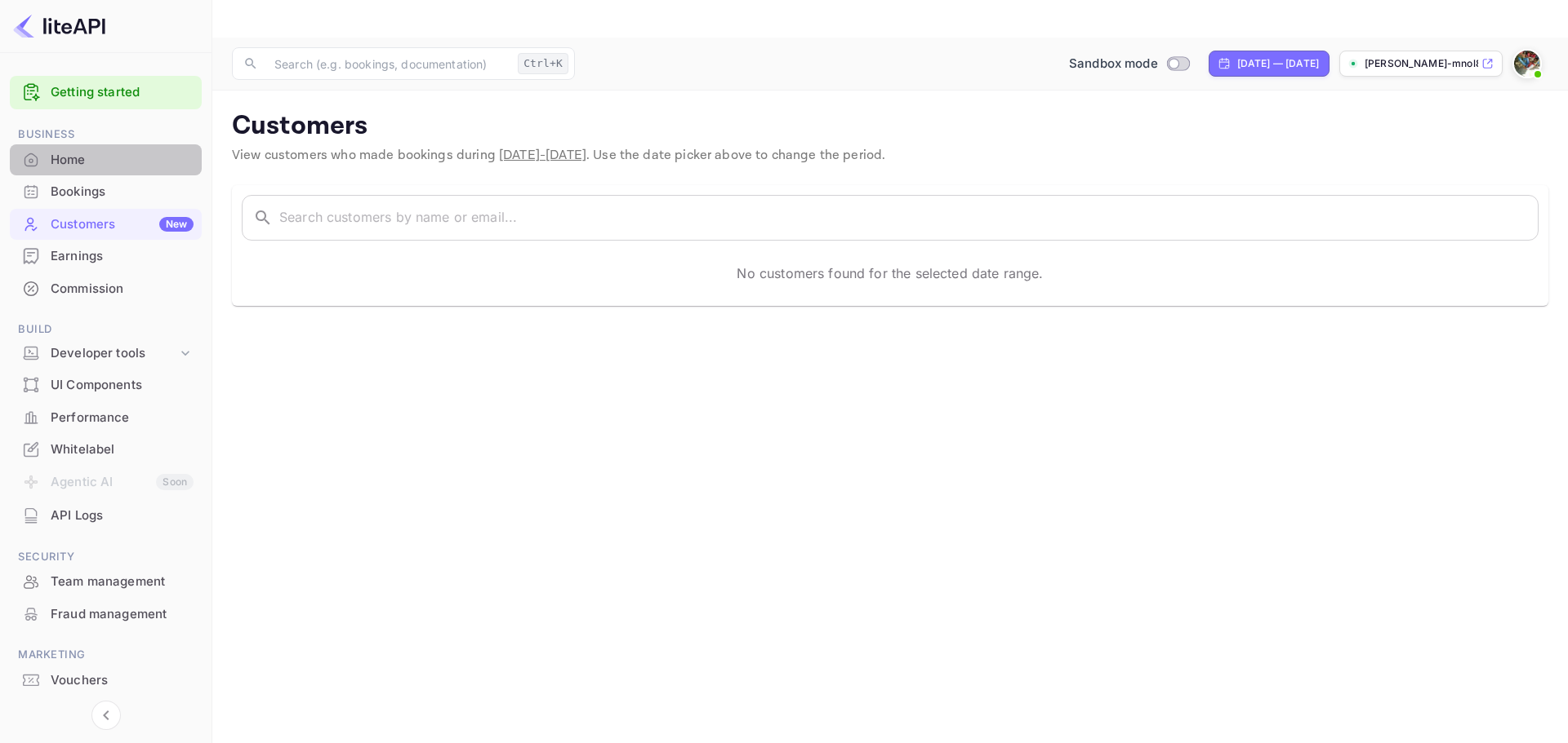
click at [95, 165] on div "Home" at bounding box center [122, 160] width 143 height 19
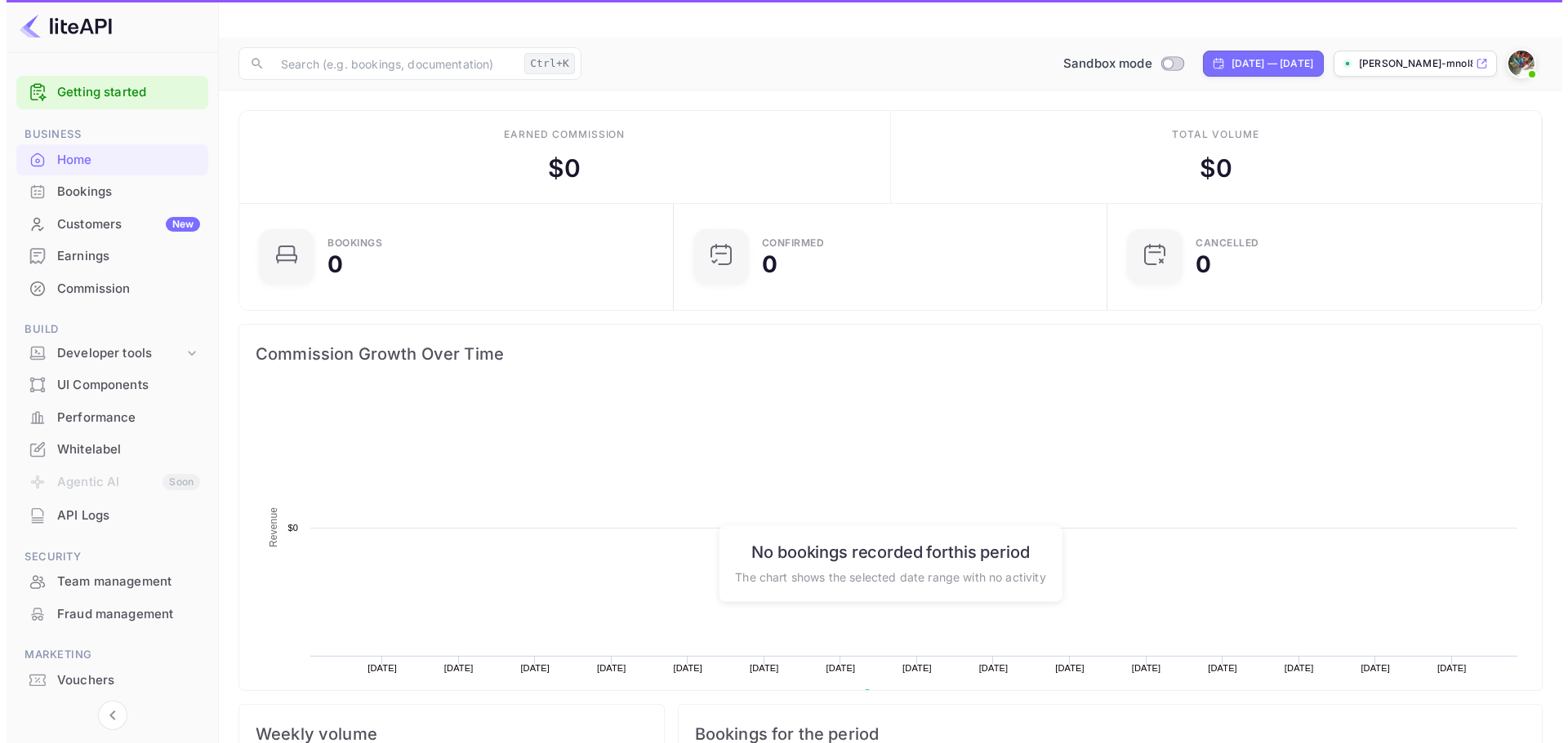
scroll to position [253, 411]
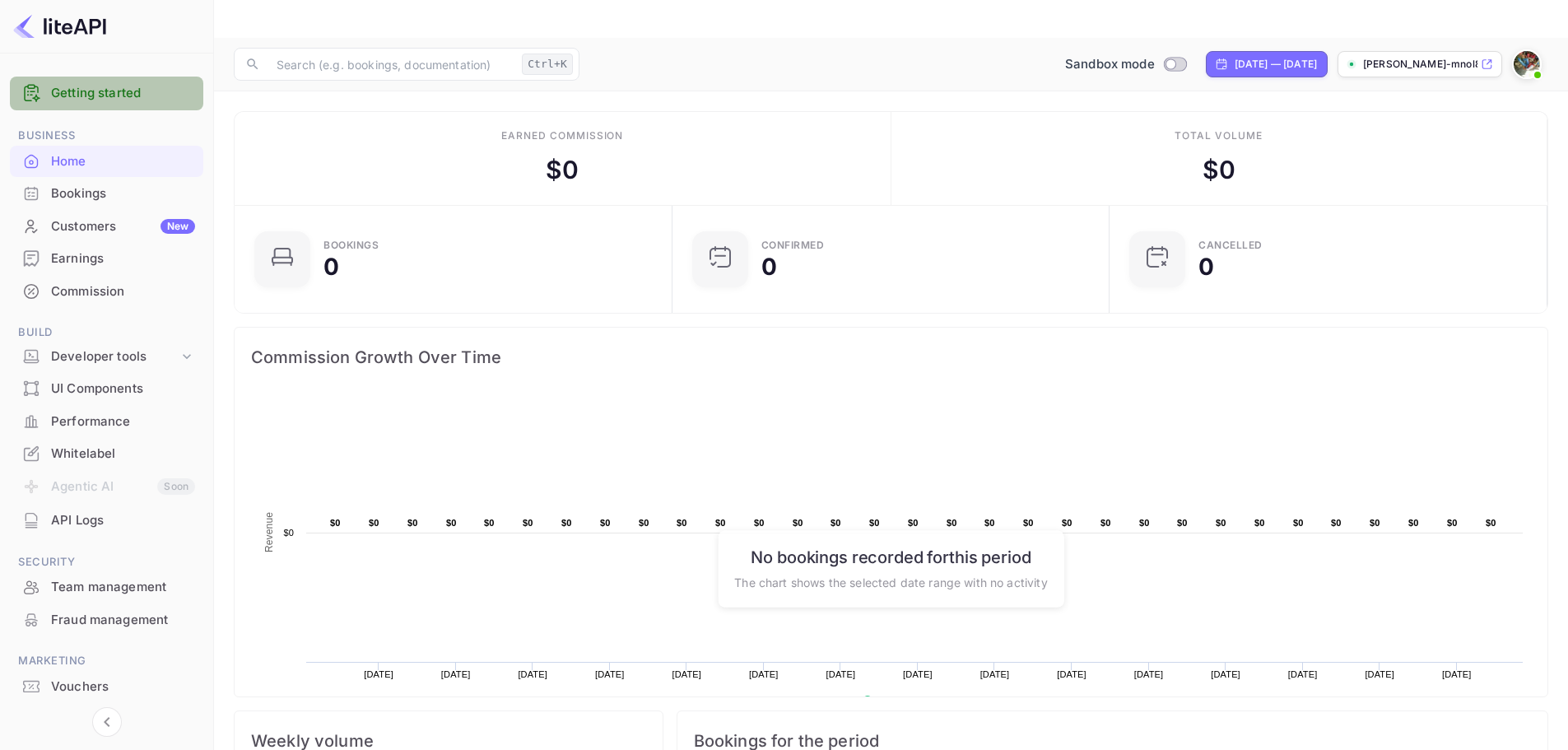
click at [100, 101] on link "Getting started" at bounding box center [123, 93] width 144 height 19
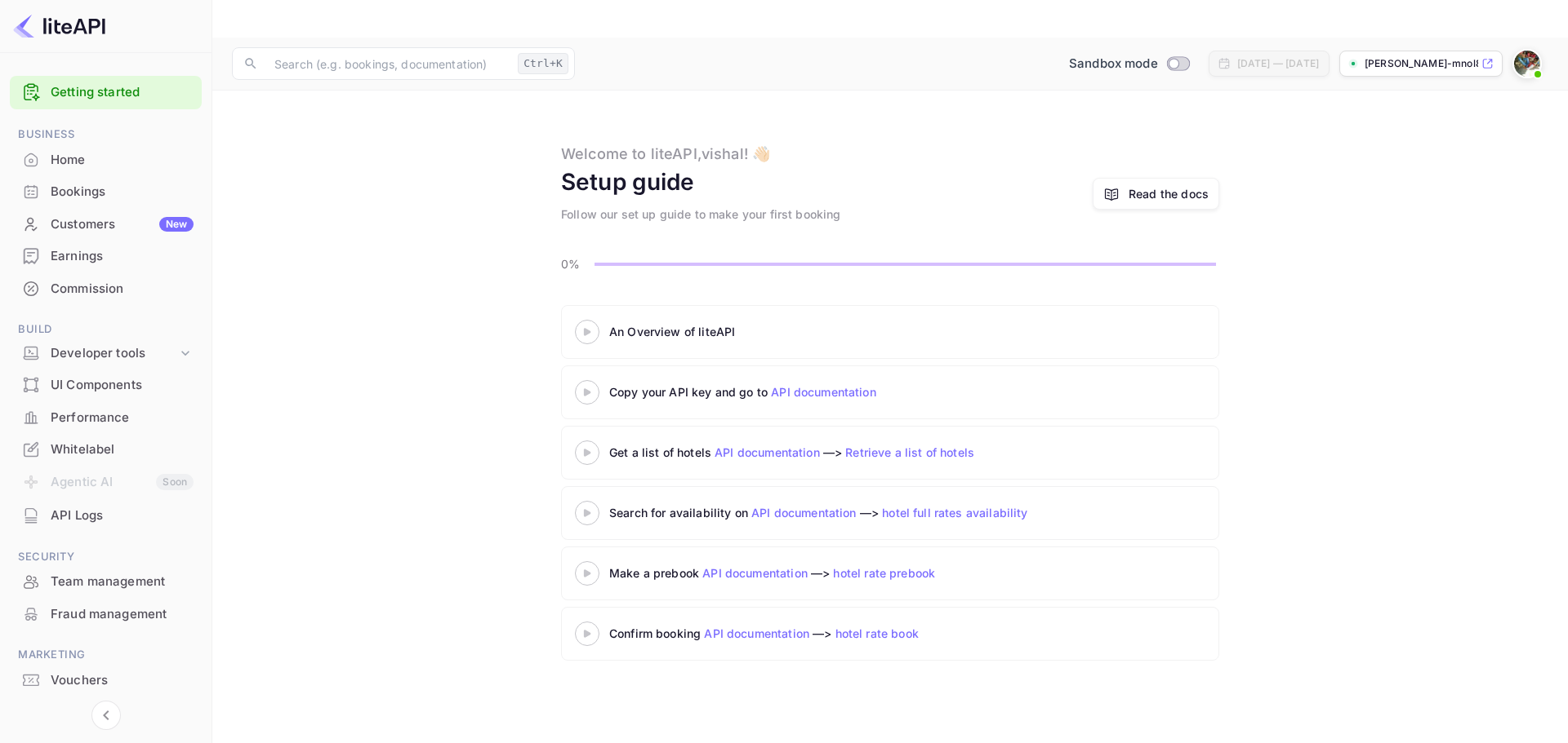
click at [904, 566] on link "hotel rate prebook" at bounding box center [884, 573] width 102 height 14
click at [579, 563] on div at bounding box center [587, 573] width 58 height 21
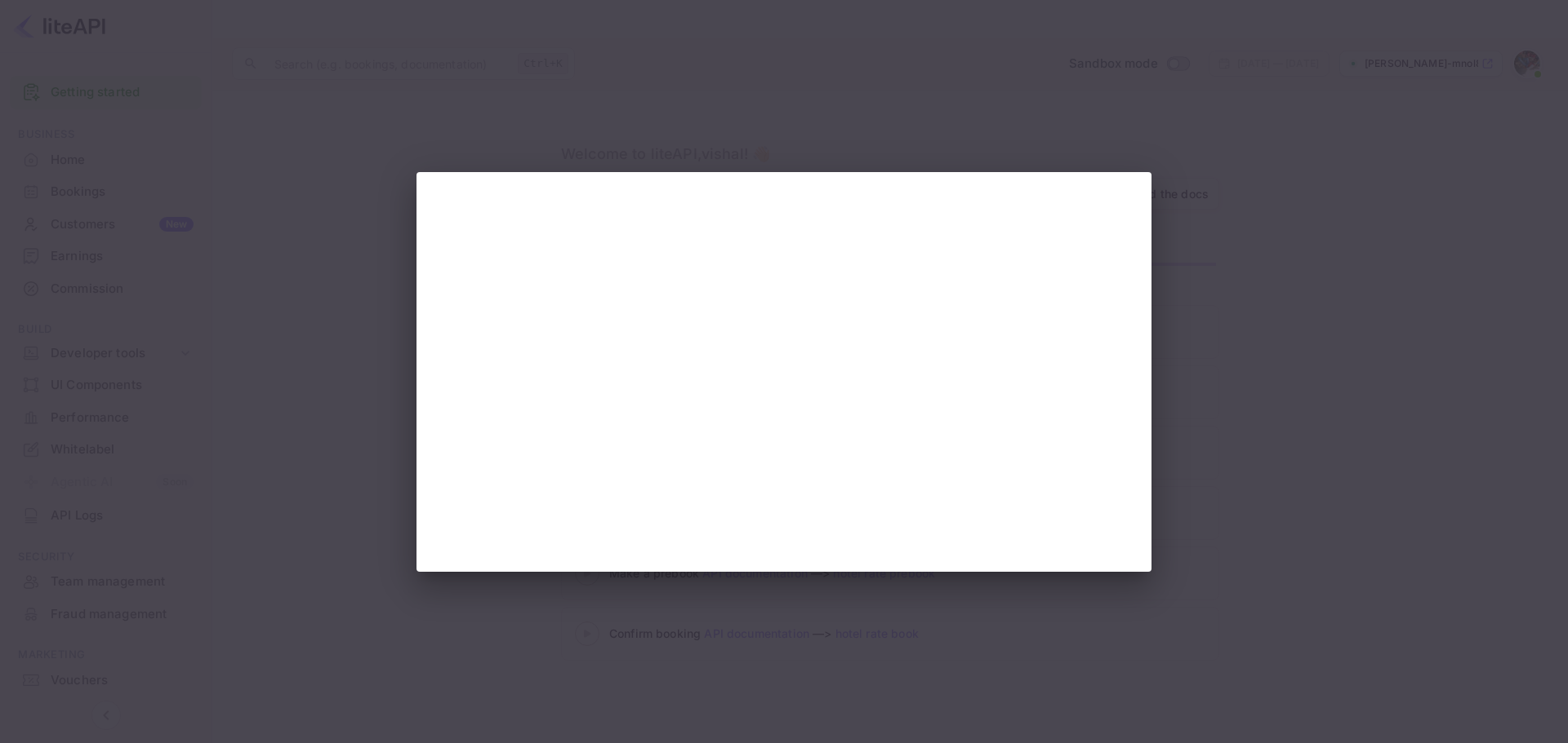
click at [1176, 247] on div at bounding box center [784, 371] width 1568 height 743
